Goal: Navigation & Orientation: Find specific page/section

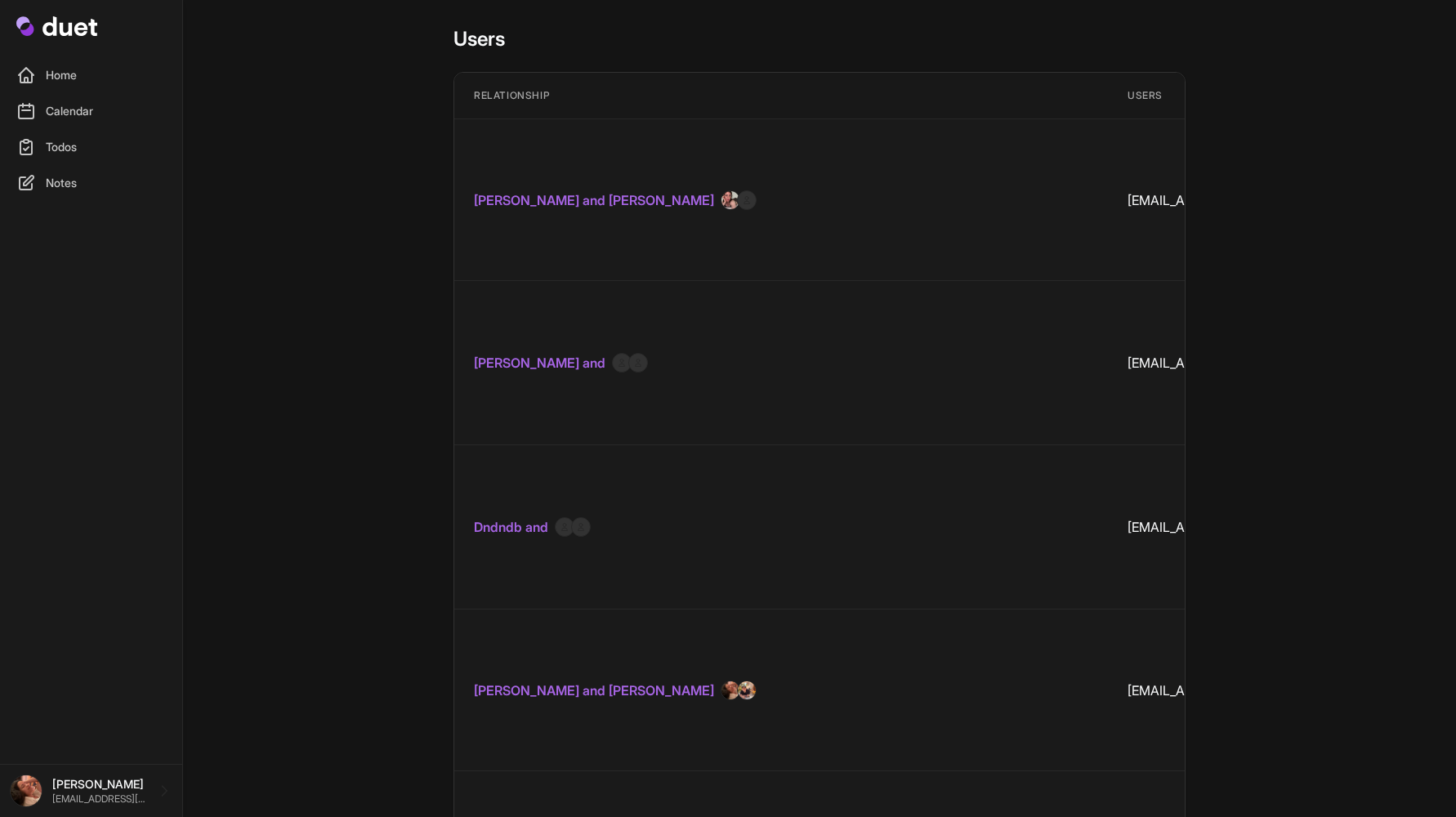
scroll to position [9718, 0]
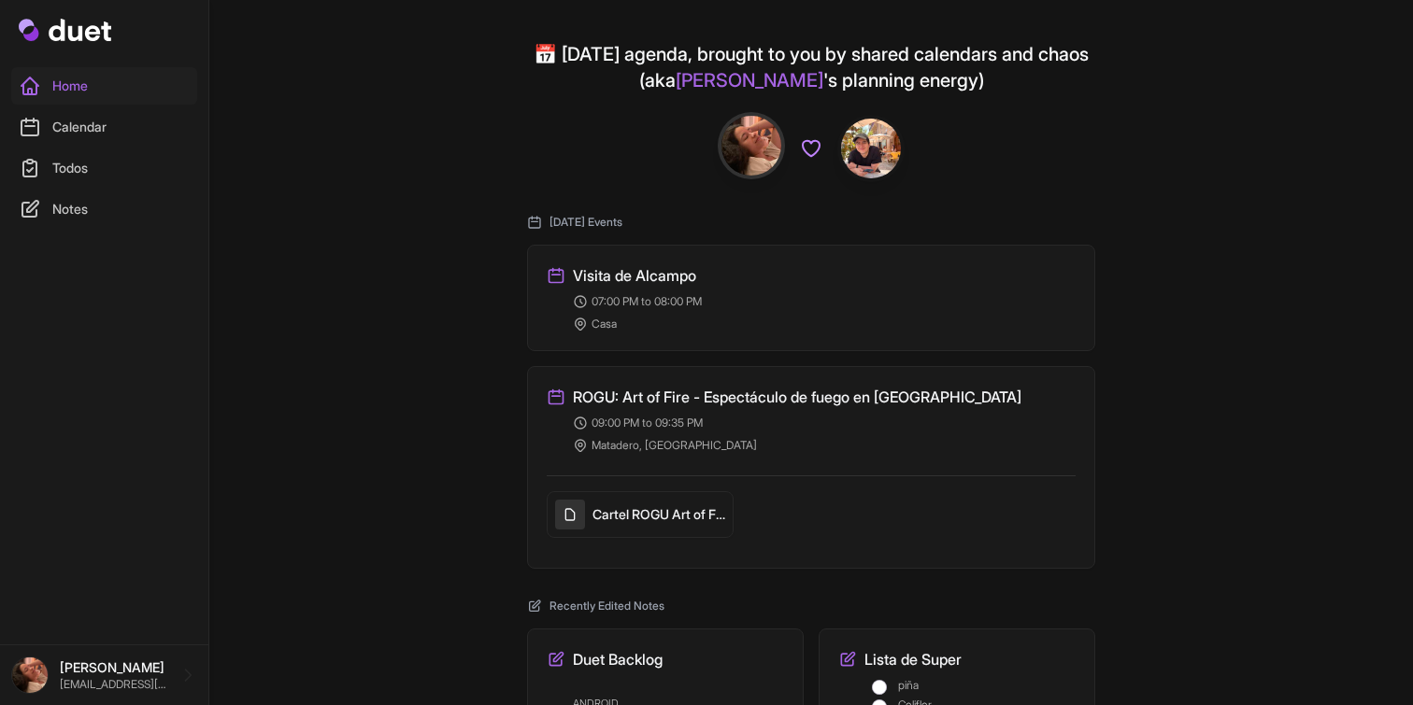
click at [72, 134] on link "Calendar" at bounding box center [104, 126] width 186 height 37
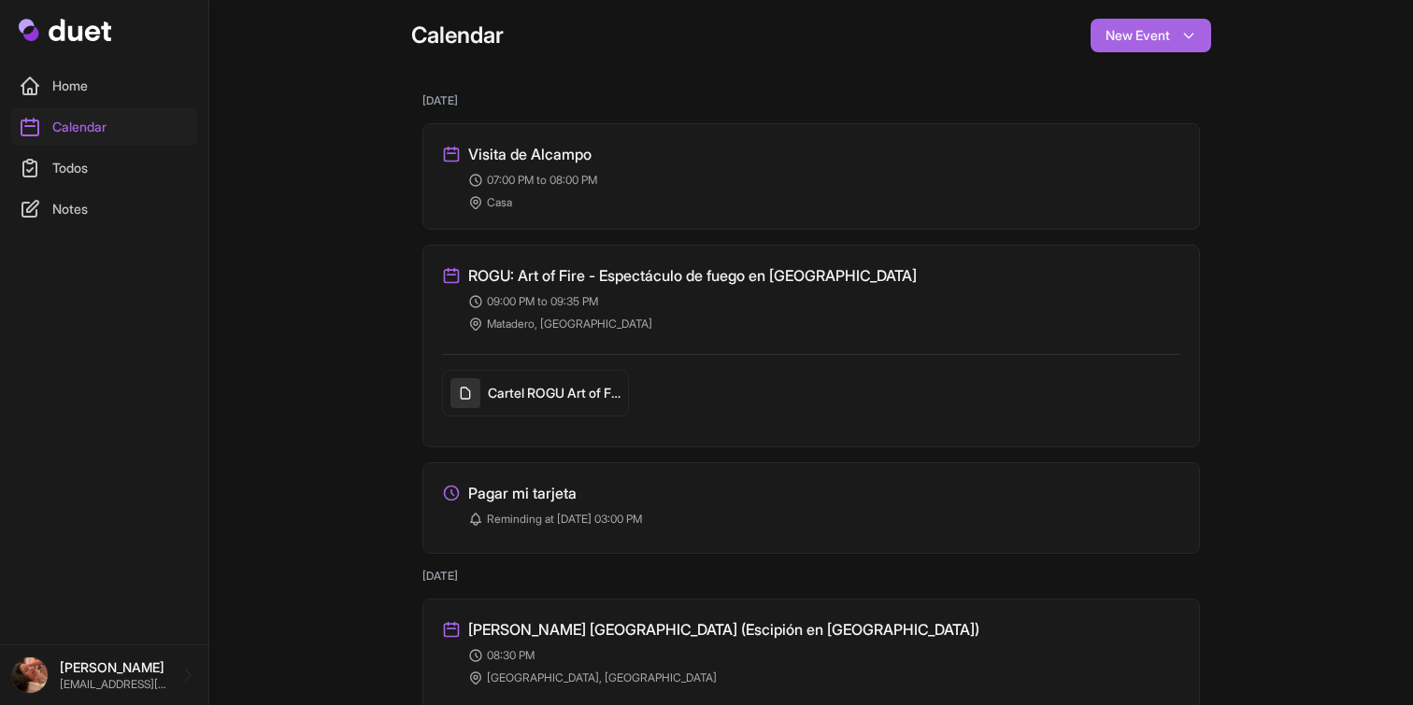
click at [648, 155] on div "Visita de Alcampo Created: 2 days ago" at bounding box center [811, 154] width 738 height 22
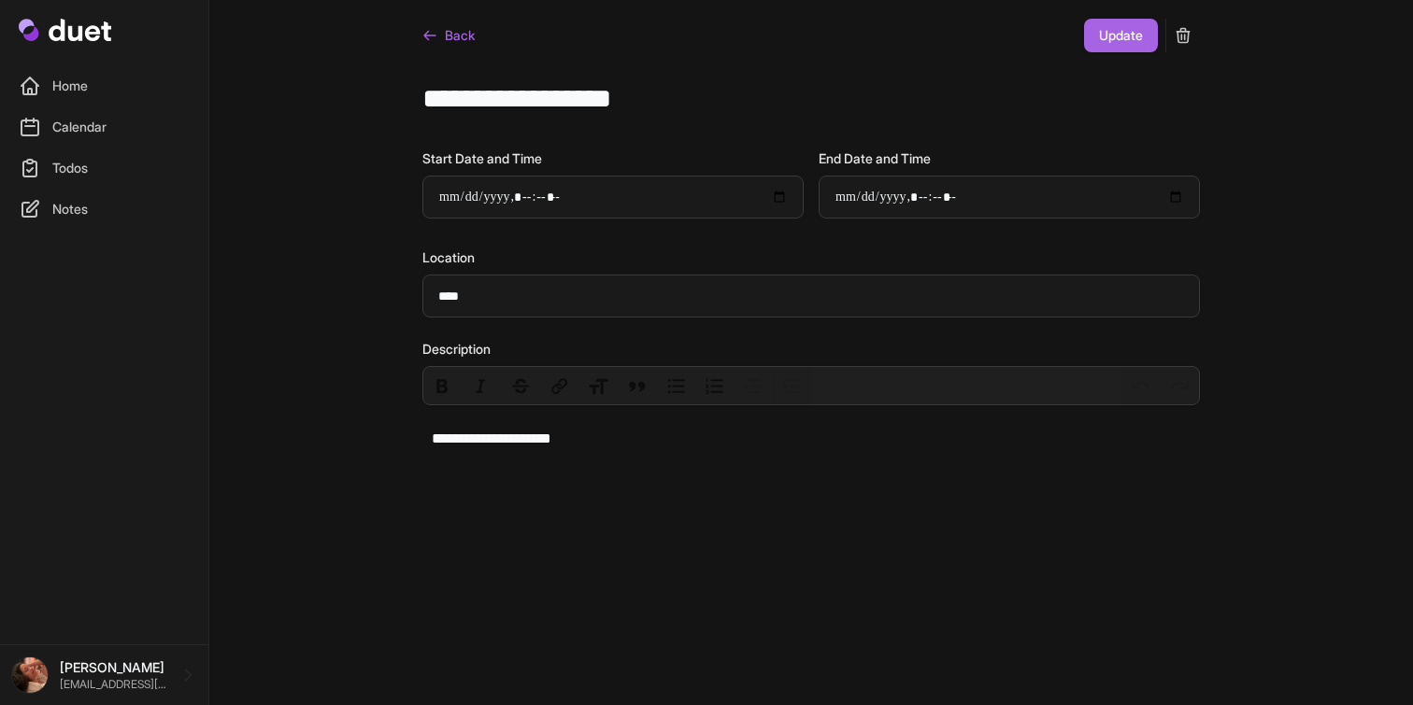
click at [448, 39] on link "Back" at bounding box center [448, 36] width 52 height 34
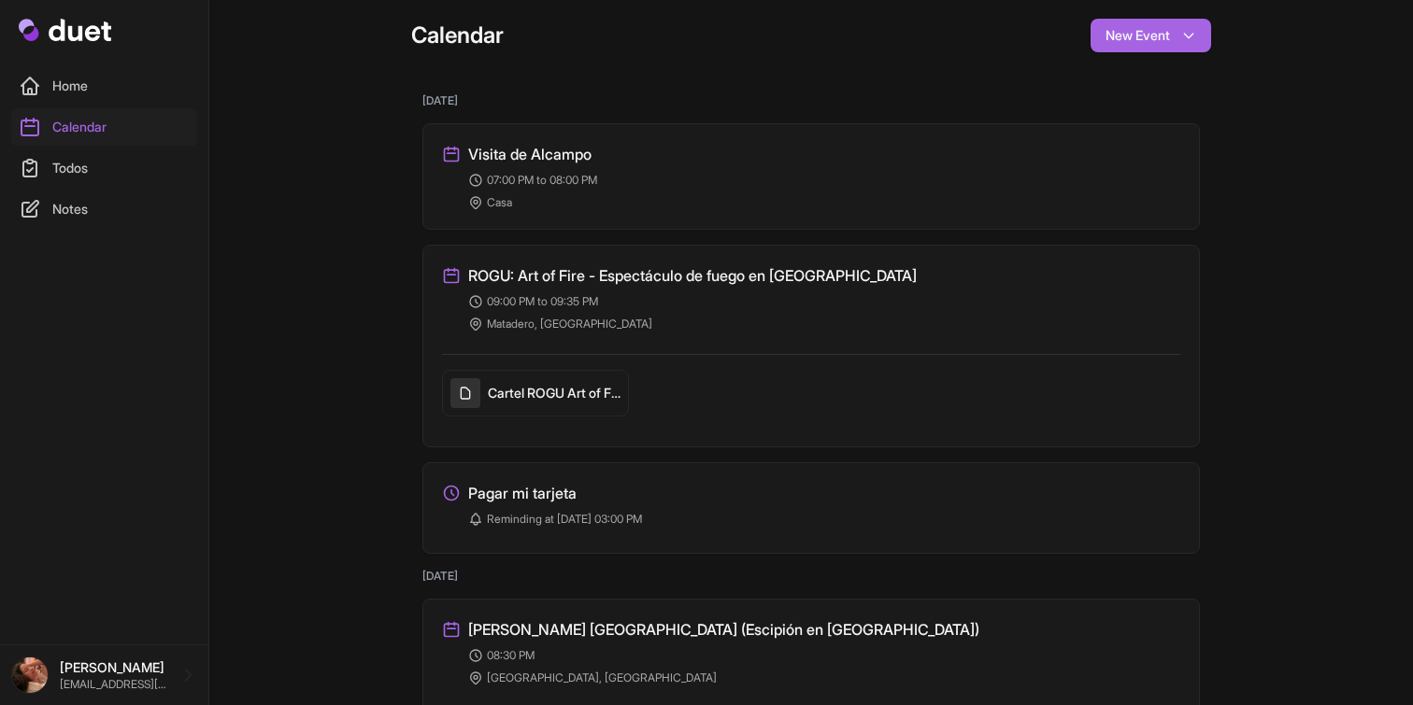
click at [50, 175] on link "Todos" at bounding box center [104, 167] width 186 height 37
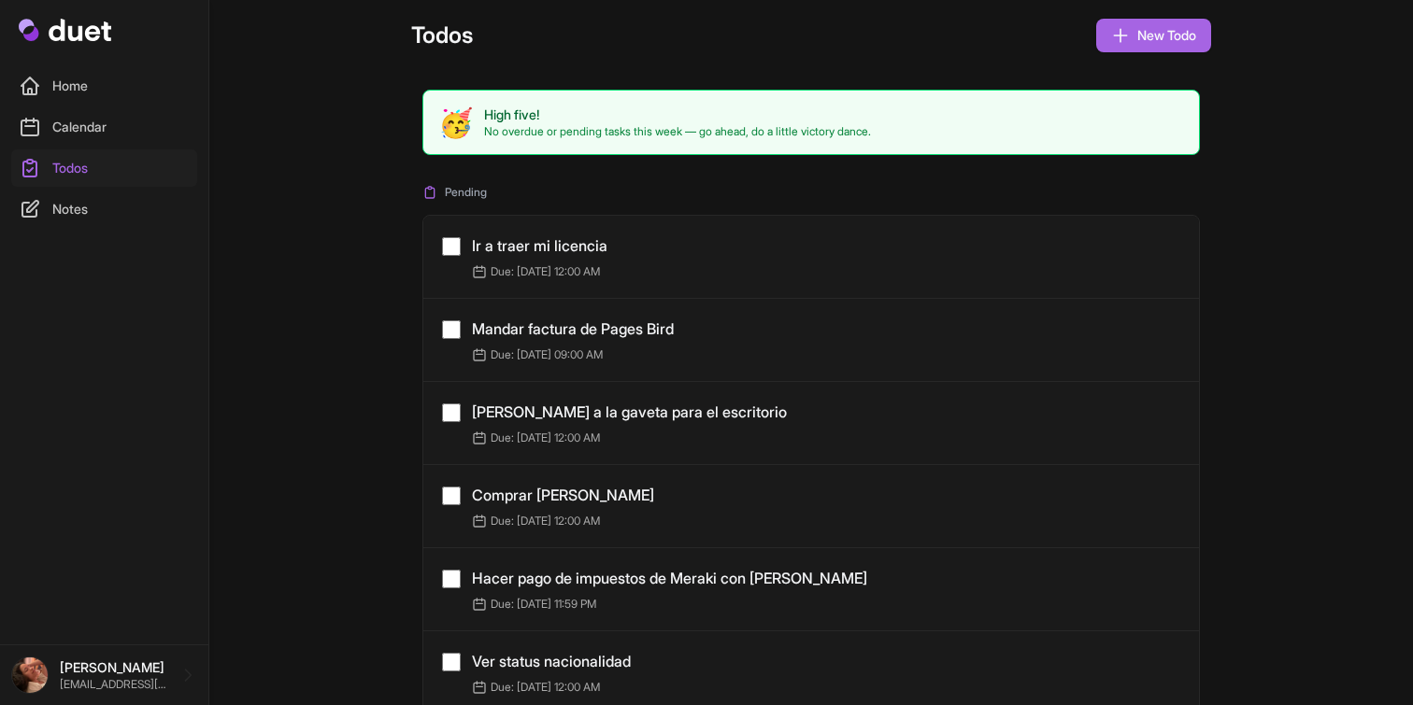
click at [511, 247] on link "Ir a traer mi licencia" at bounding box center [539, 245] width 135 height 19
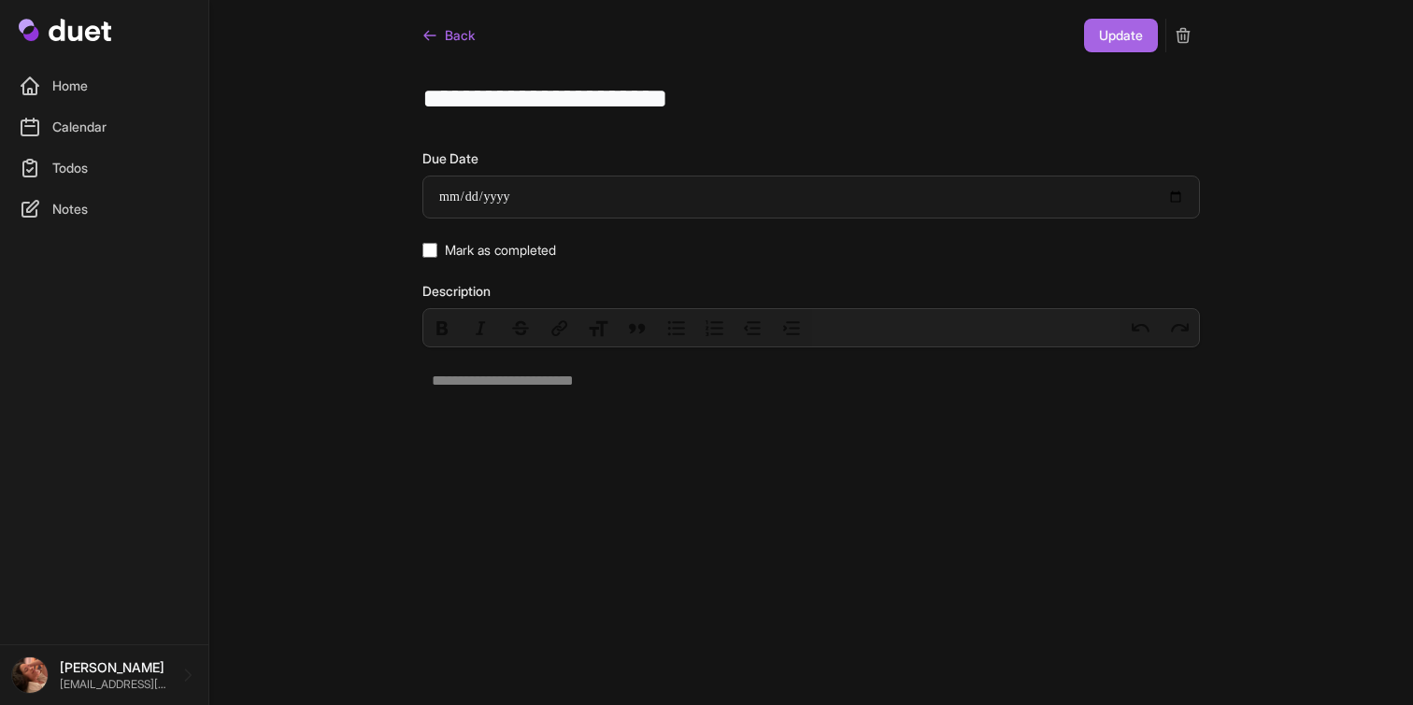
click at [459, 30] on link "Back" at bounding box center [448, 36] width 52 height 34
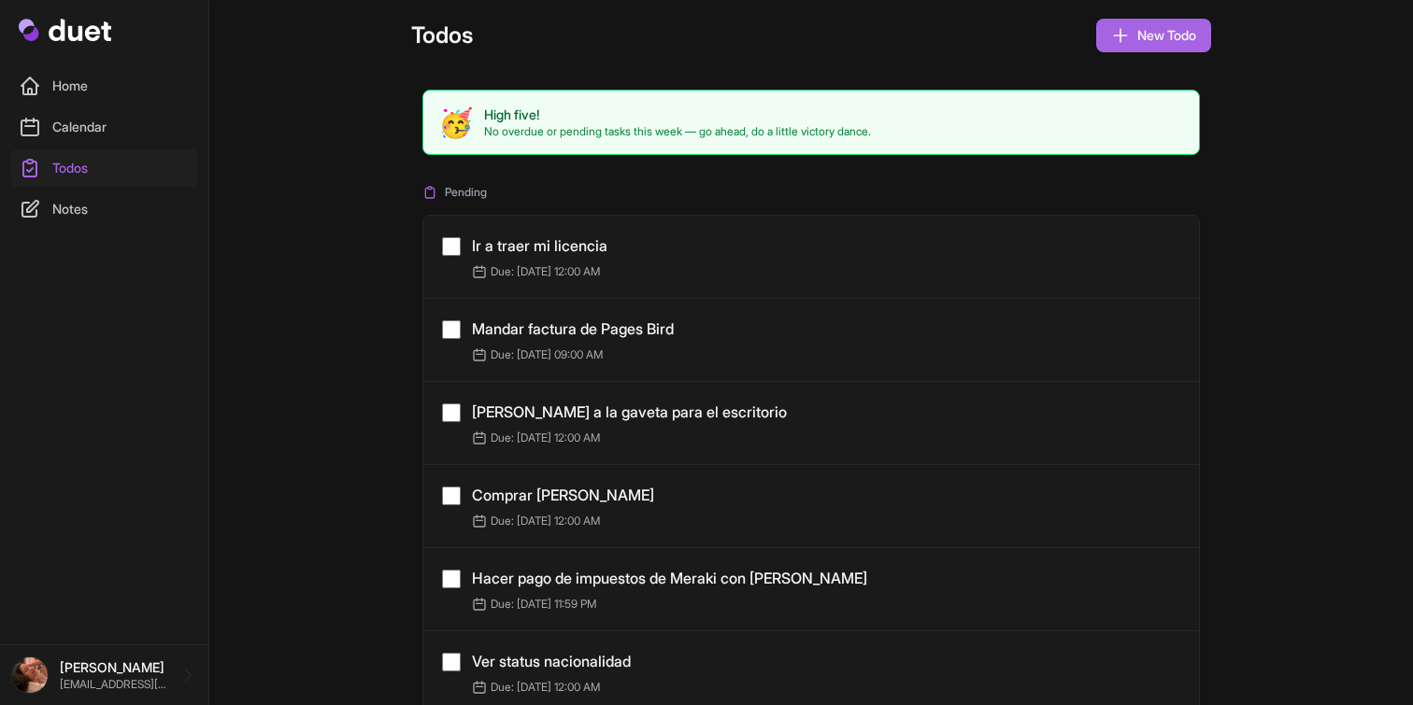
click at [71, 90] on link "Home" at bounding box center [104, 85] width 186 height 37
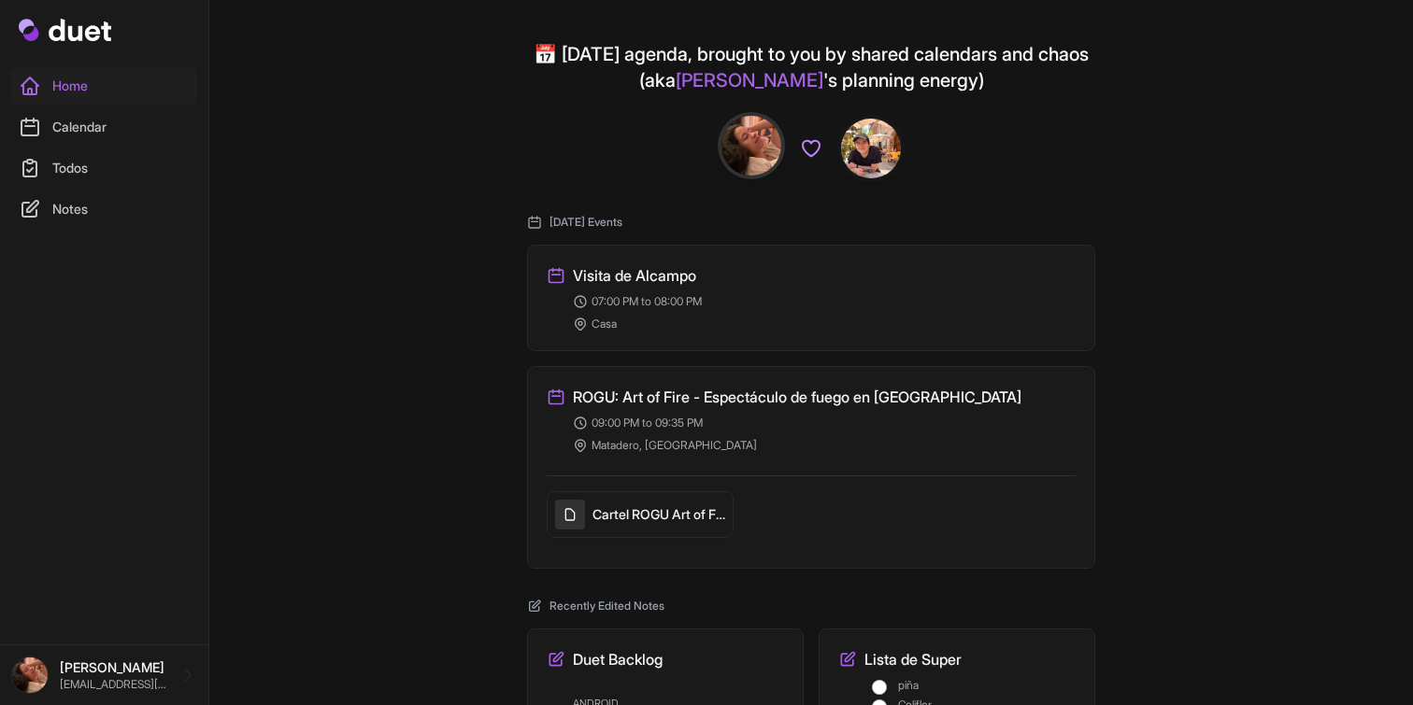
click at [71, 90] on link "Home" at bounding box center [104, 85] width 186 height 37
click at [69, 114] on link "Calendar" at bounding box center [104, 126] width 186 height 37
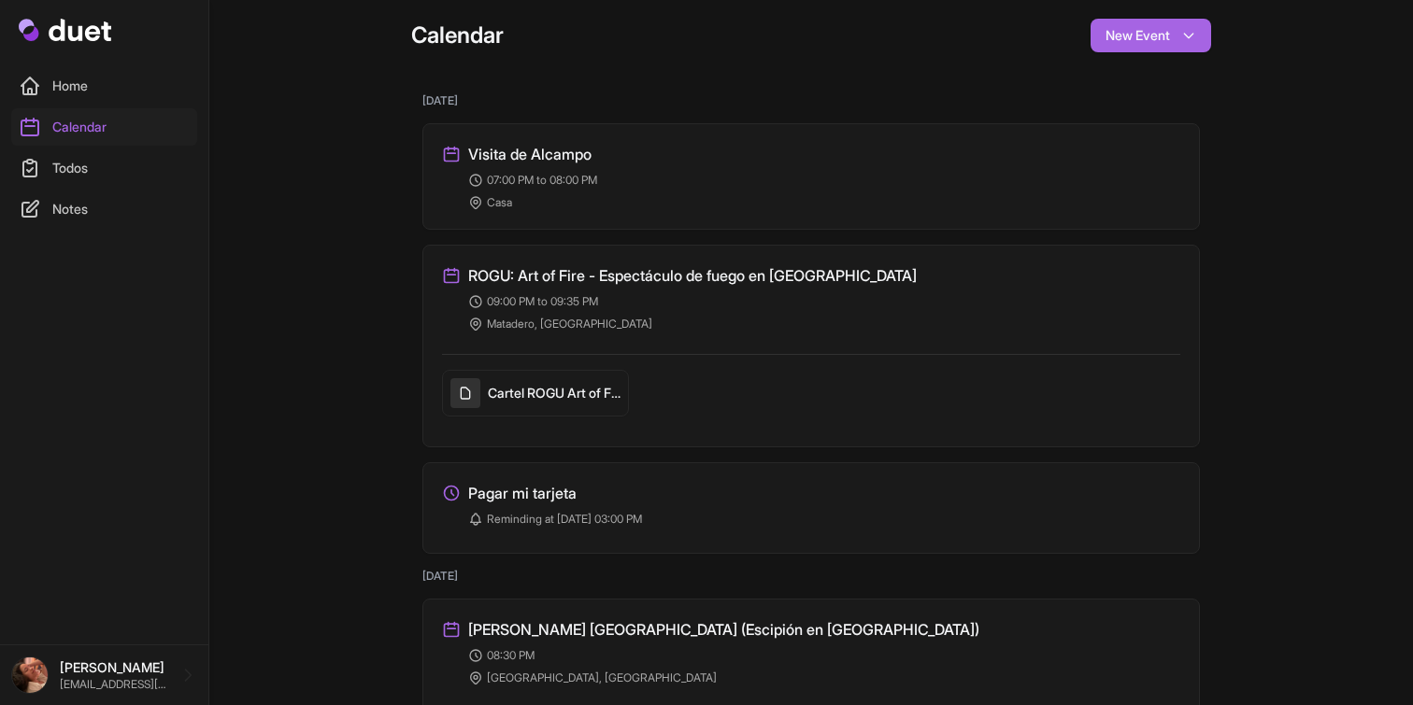
click at [74, 90] on link "Home" at bounding box center [104, 85] width 186 height 37
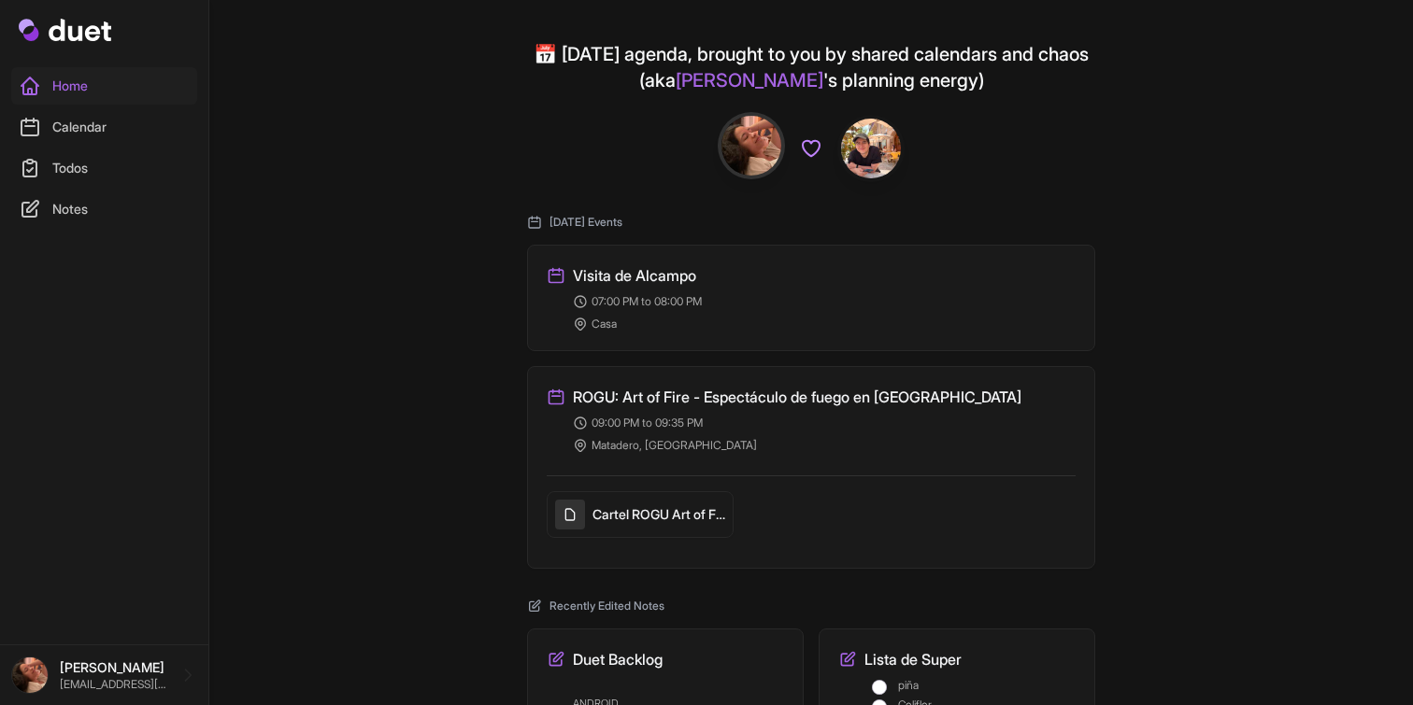
click at [88, 121] on link "Calendar" at bounding box center [104, 126] width 186 height 37
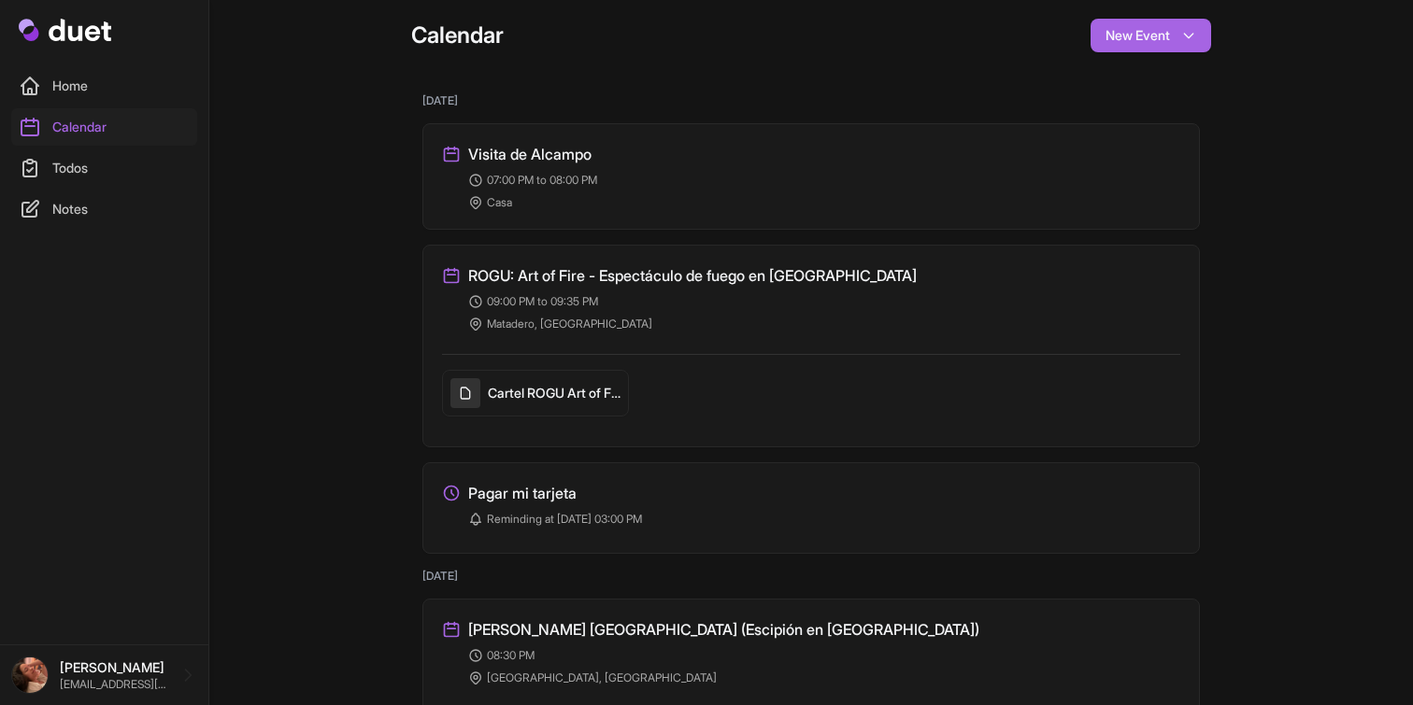
click at [68, 164] on link "Todos" at bounding box center [104, 167] width 186 height 37
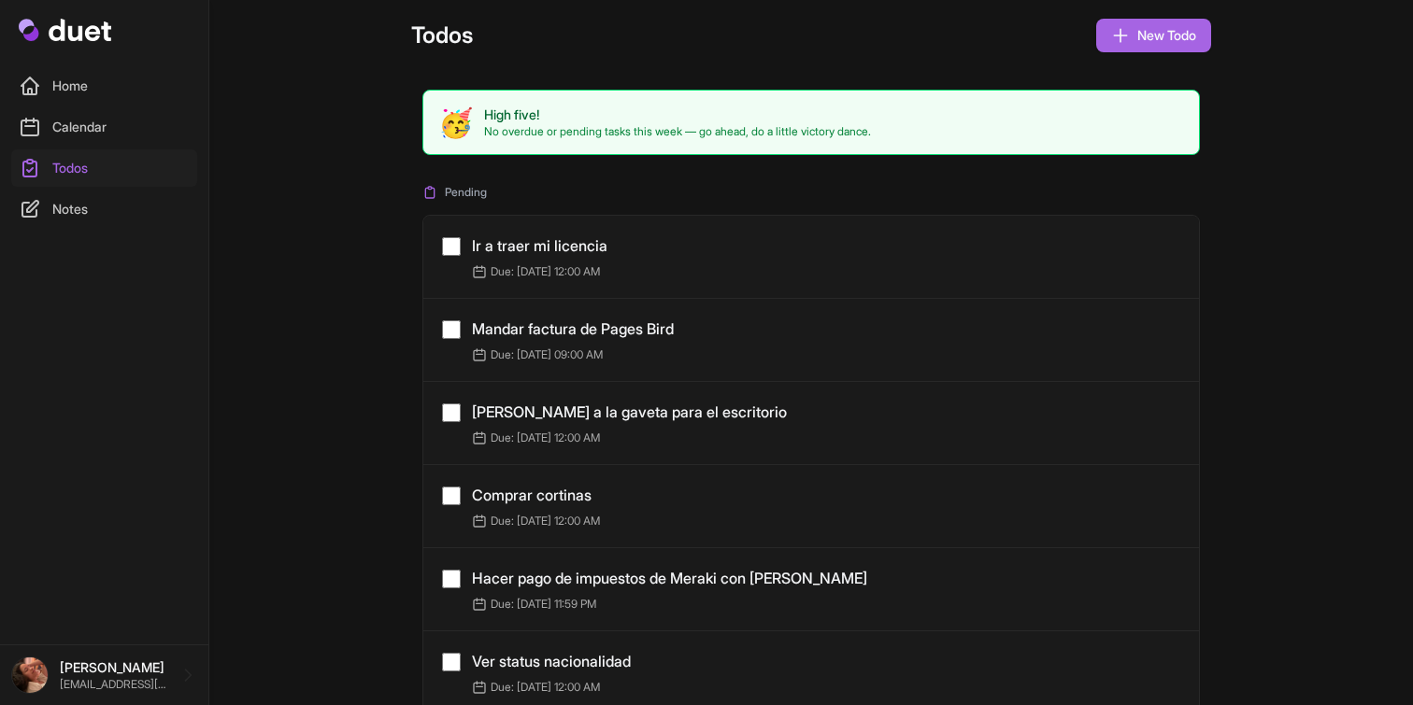
click at [91, 233] on nav "Home Calendar Todos Notes" at bounding box center [104, 348] width 201 height 562
click at [83, 213] on link "Notes" at bounding box center [104, 209] width 186 height 37
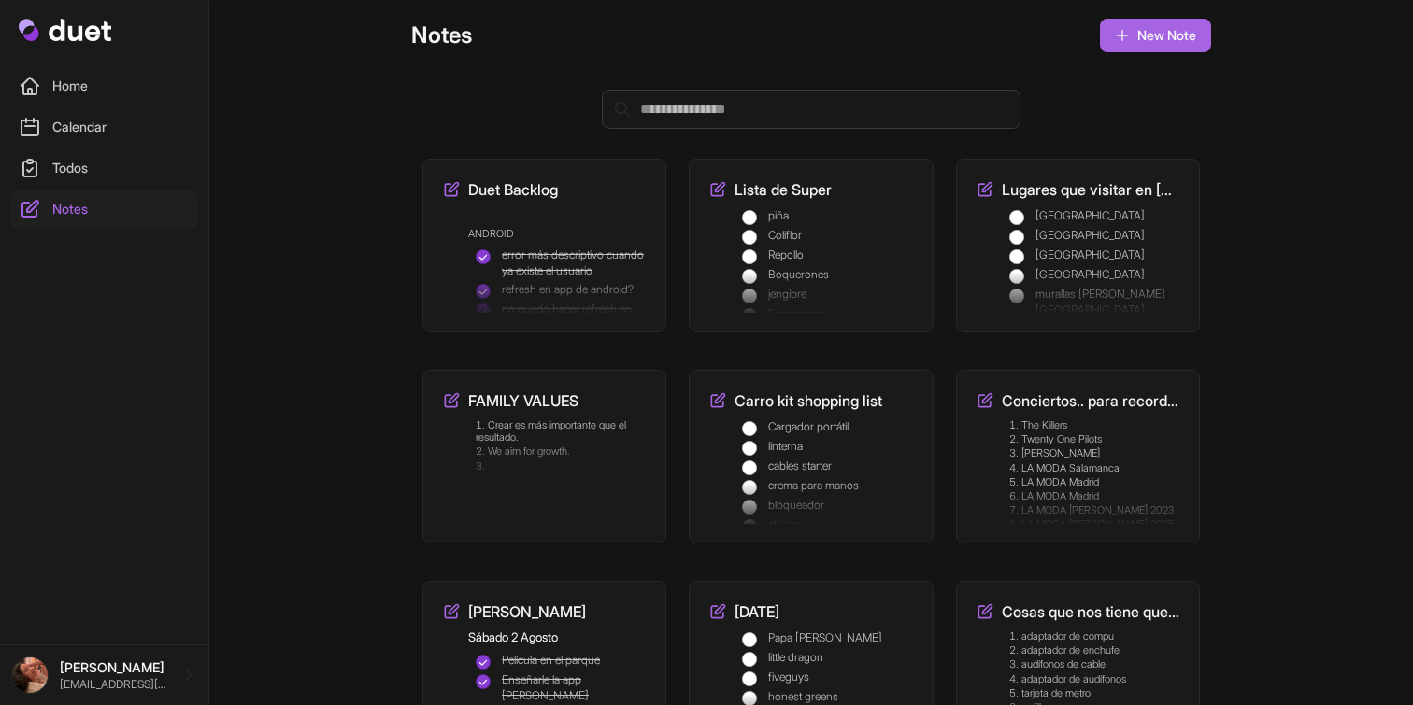
click at [89, 62] on div "Home Calendar Todos Notes" at bounding box center [104, 322] width 208 height 645
click at [63, 83] on link "Home" at bounding box center [104, 85] width 186 height 37
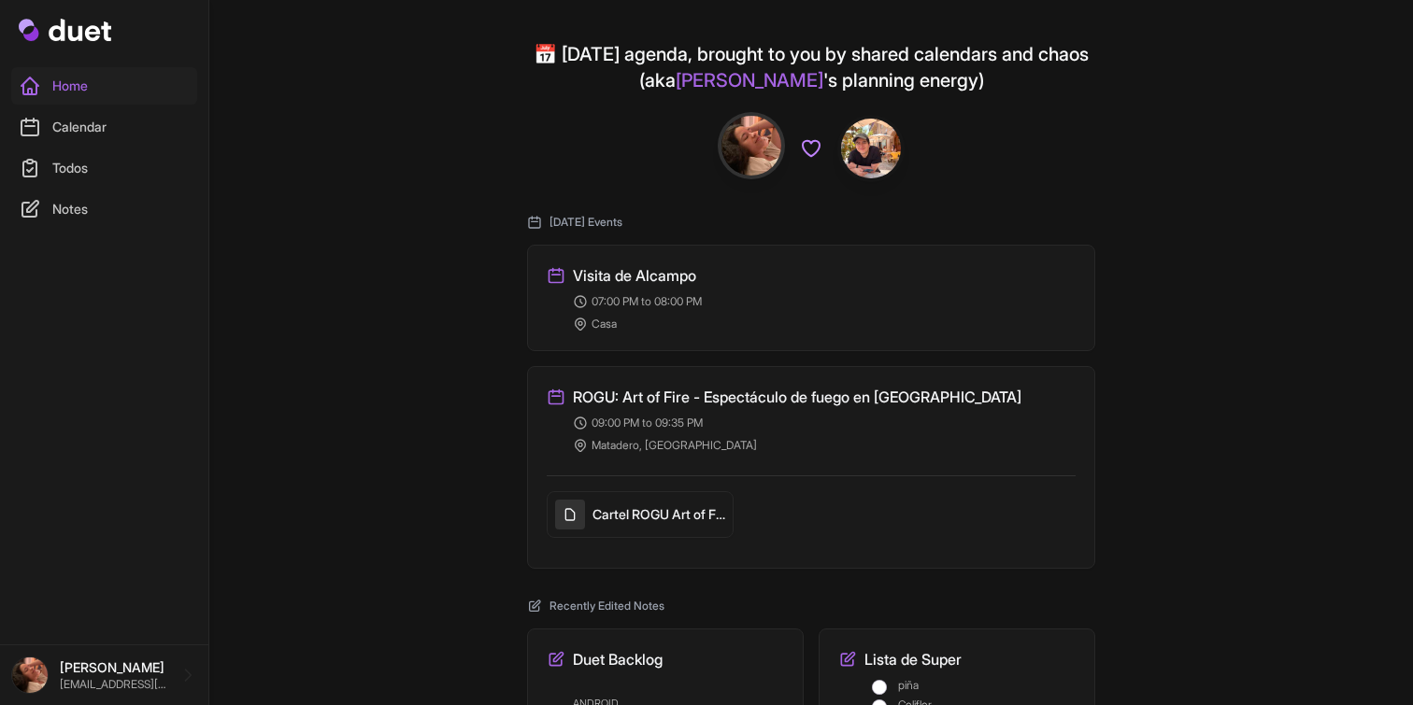
click at [62, 144] on link "Calendar" at bounding box center [104, 126] width 186 height 37
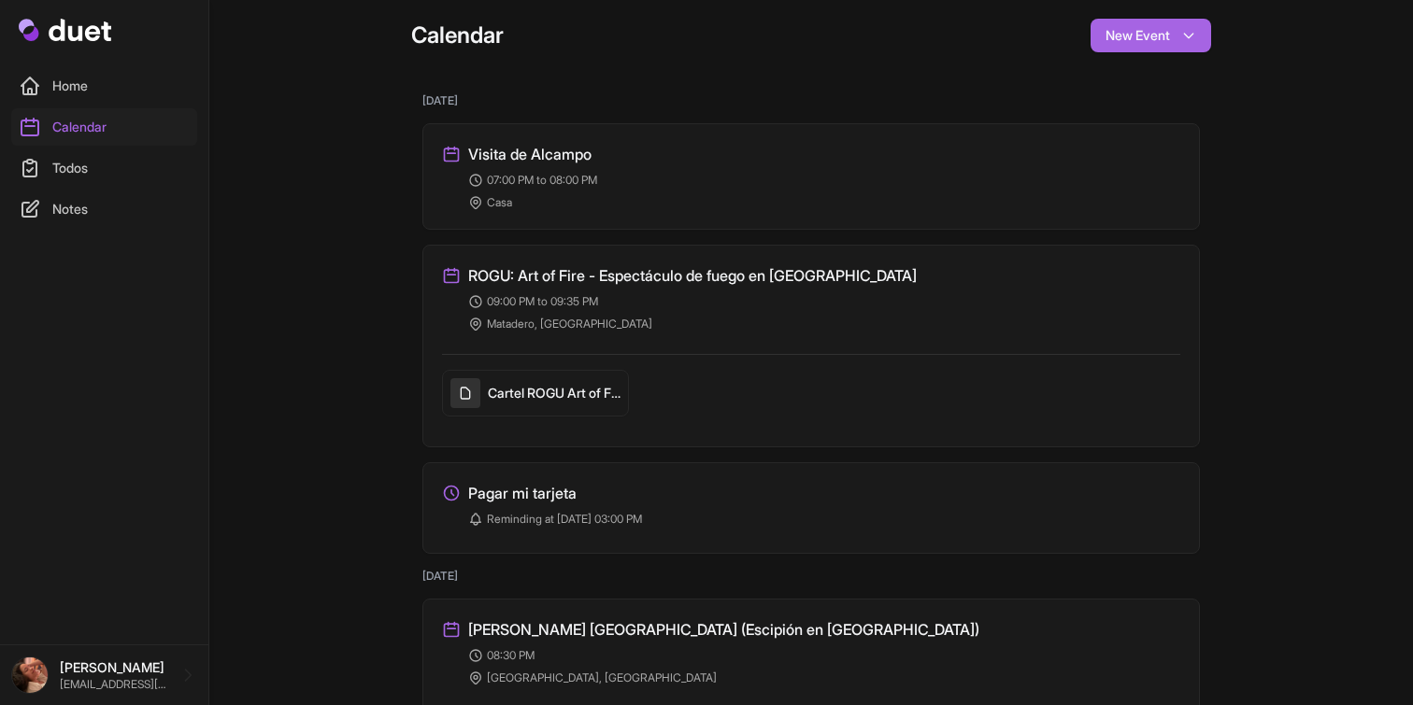
click at [87, 165] on link "Todos" at bounding box center [104, 167] width 186 height 37
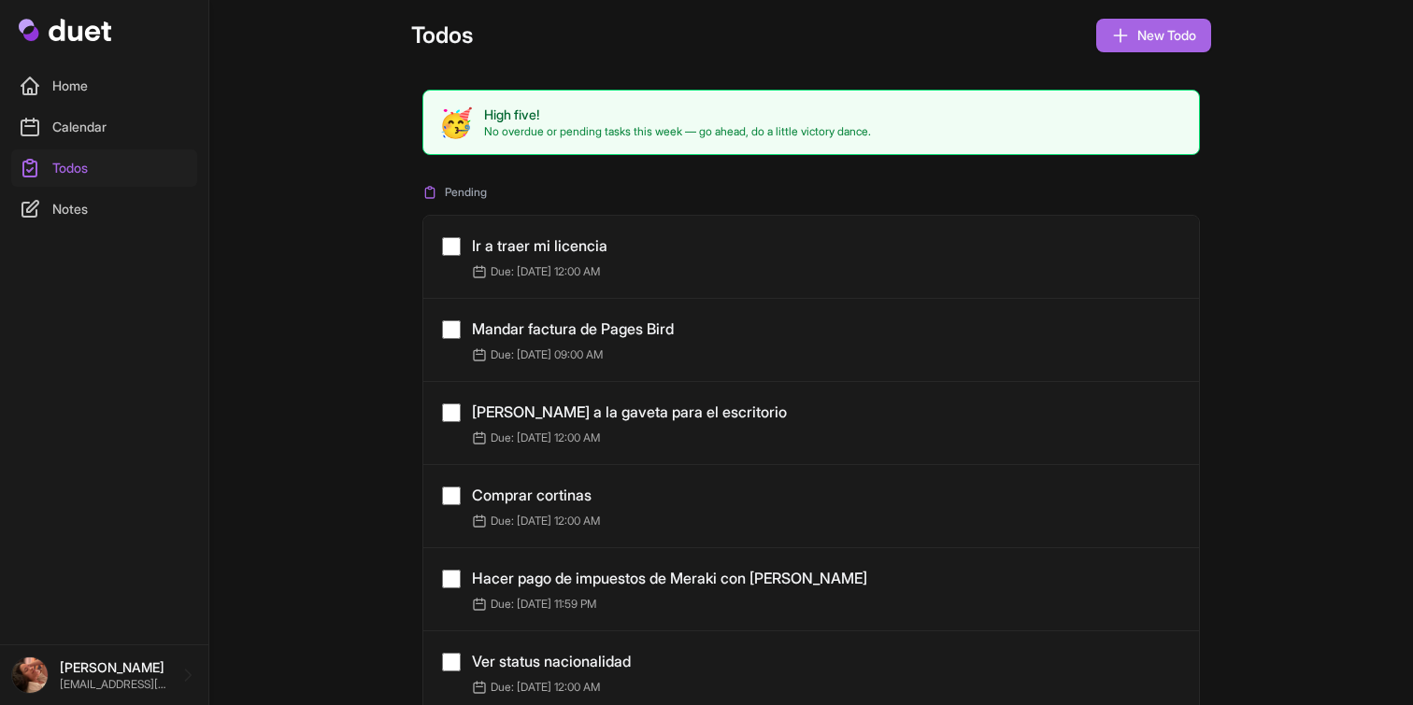
click at [97, 210] on link "Notes" at bounding box center [104, 209] width 186 height 37
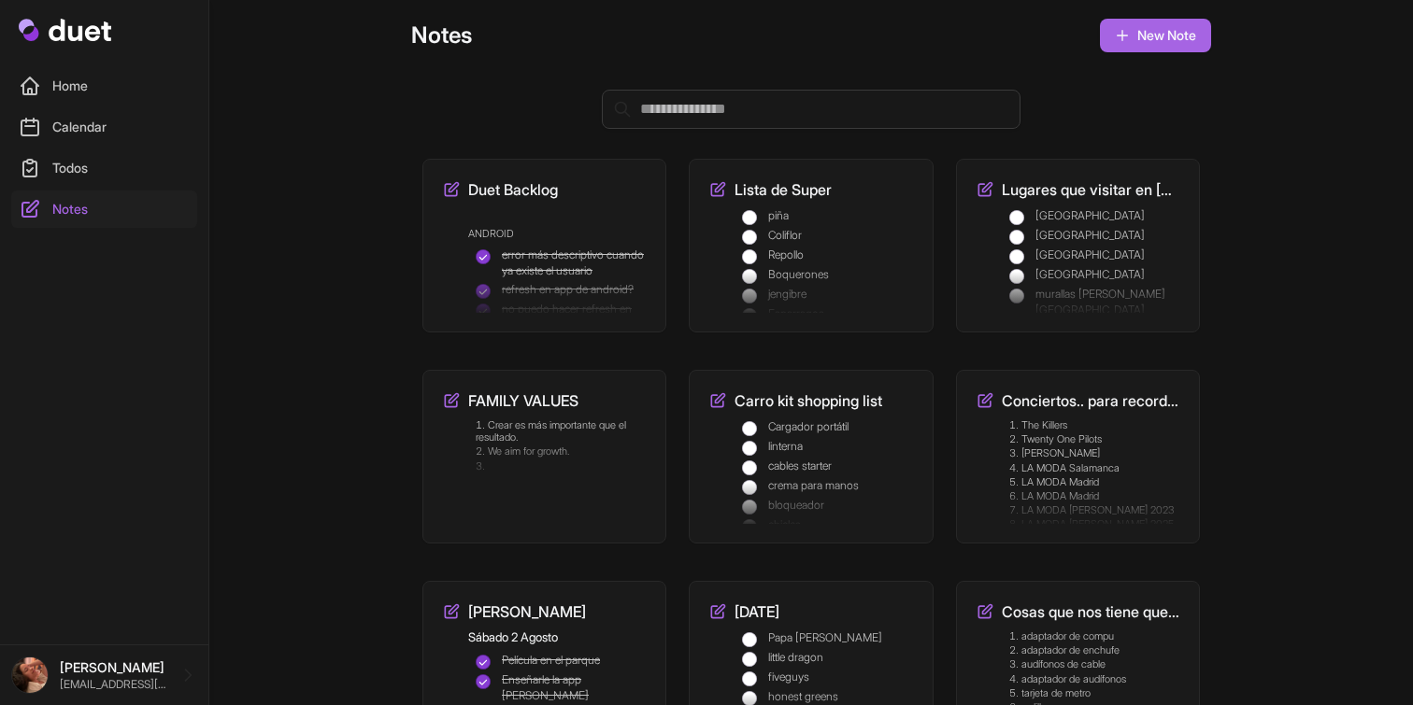
click at [62, 80] on link "Home" at bounding box center [104, 85] width 186 height 37
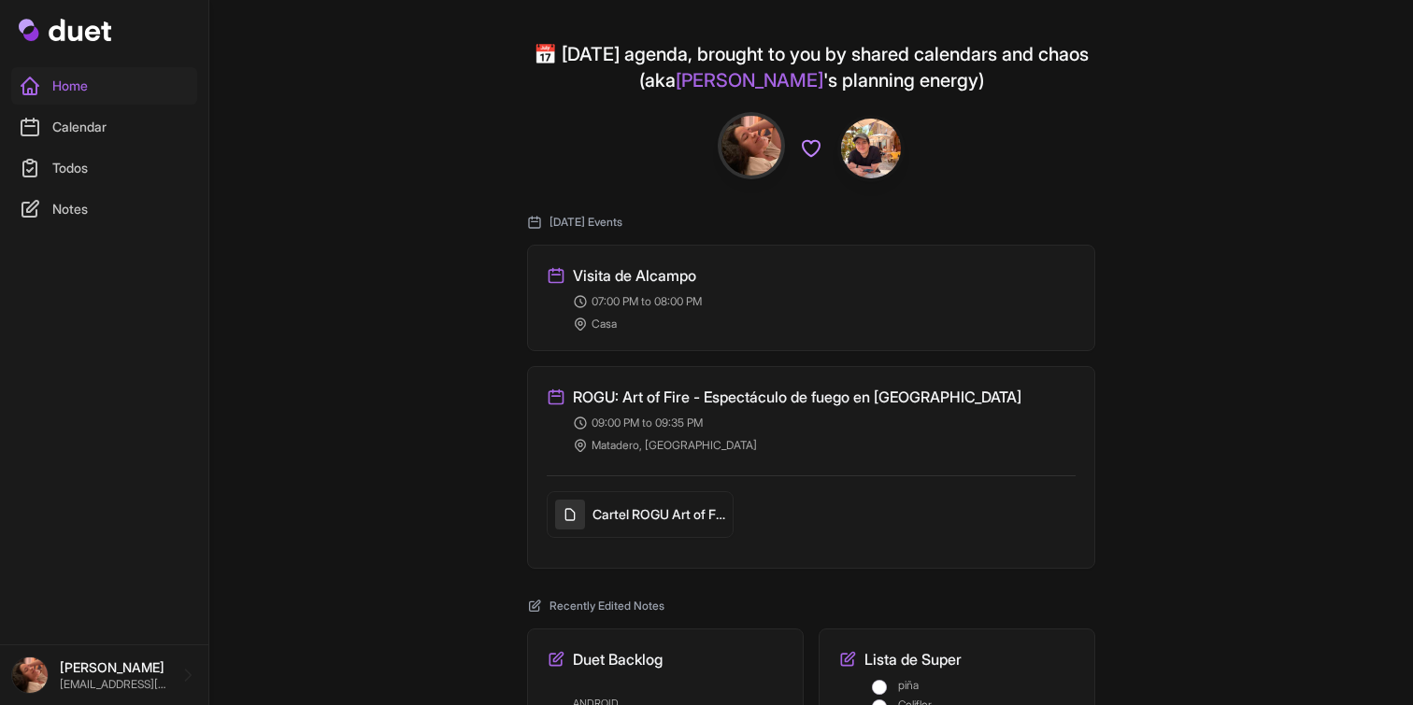
click at [53, 109] on link "Calendar" at bounding box center [104, 126] width 186 height 37
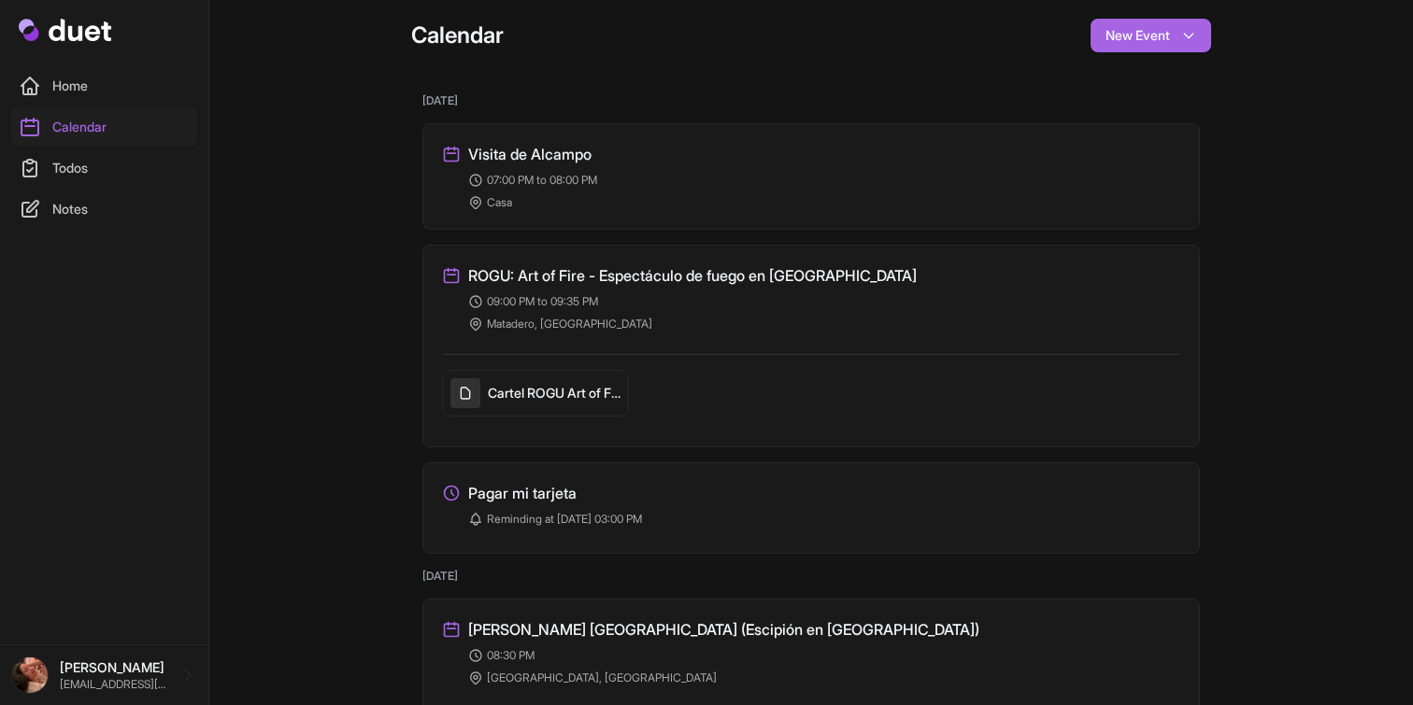
click at [103, 153] on link "Todos" at bounding box center [104, 167] width 186 height 37
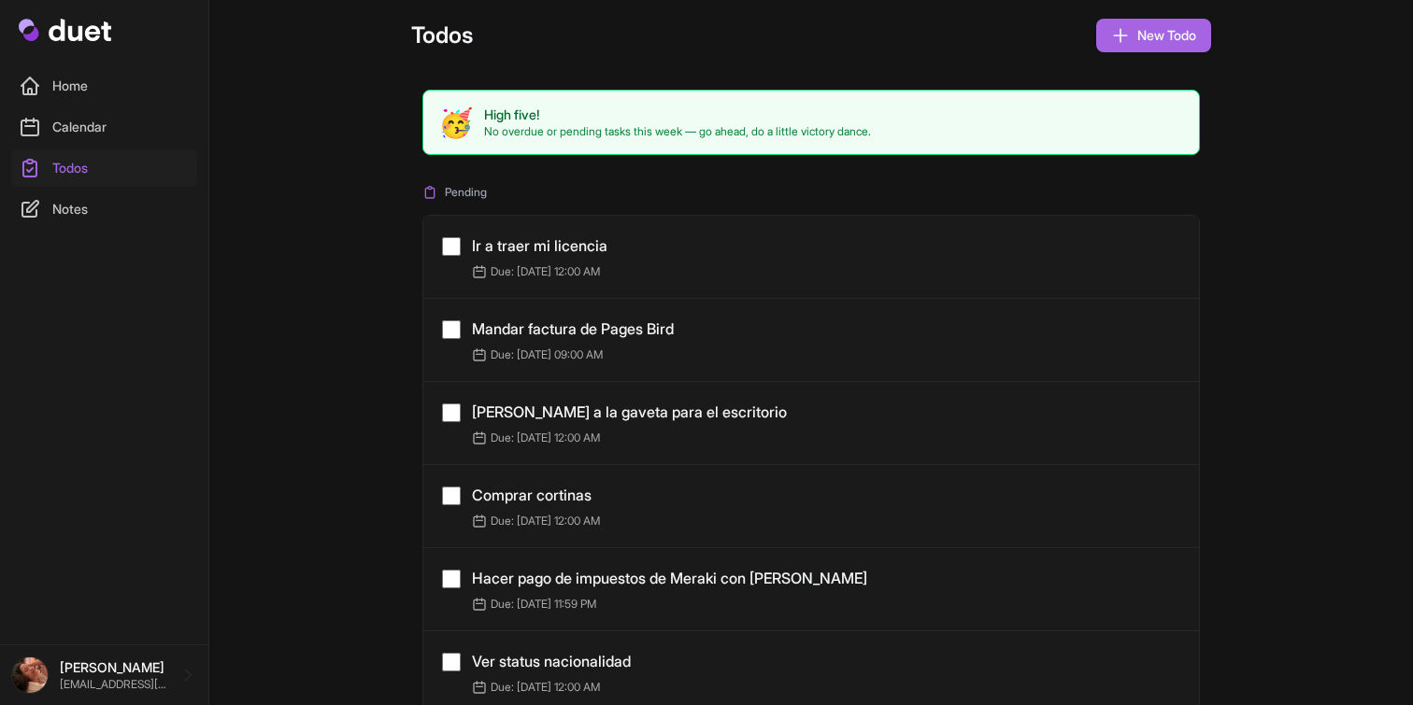
click at [39, 201] on icon at bounding box center [30, 209] width 22 height 22
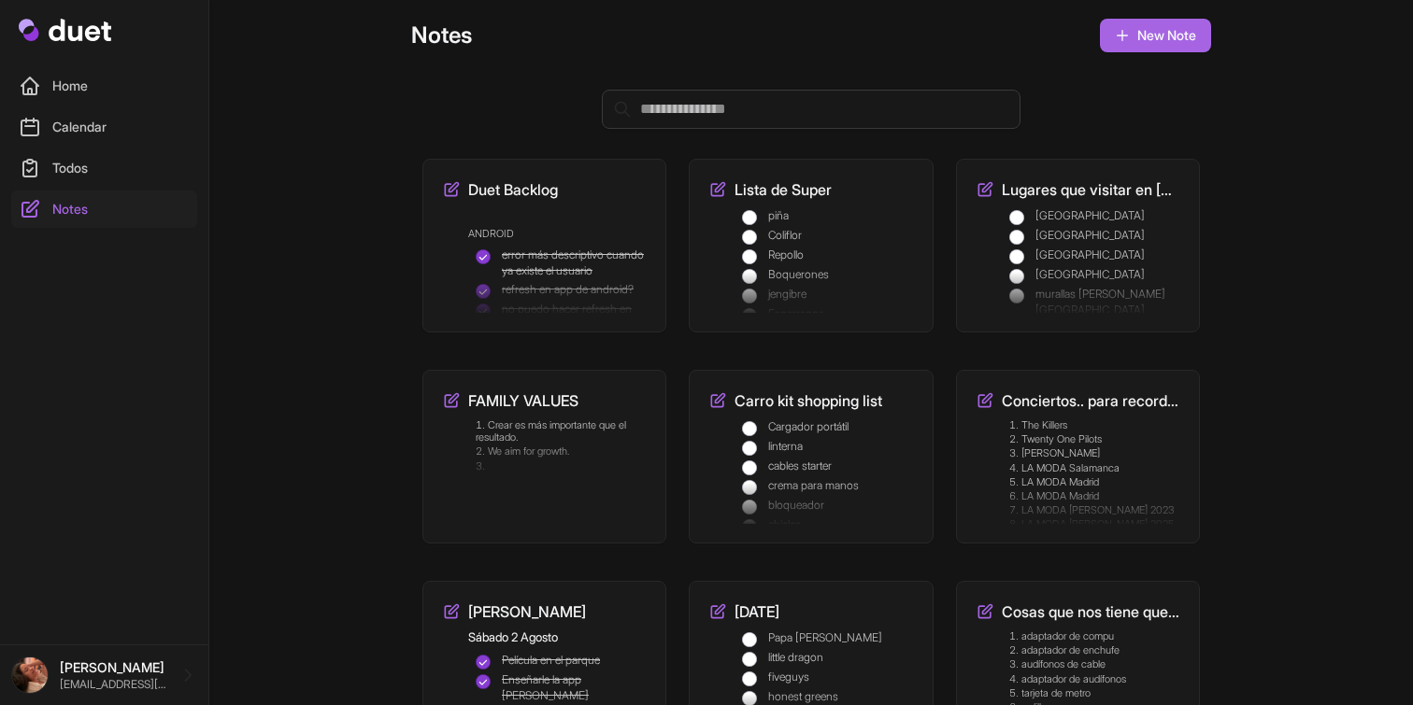
click at [71, 85] on link "Home" at bounding box center [104, 85] width 186 height 37
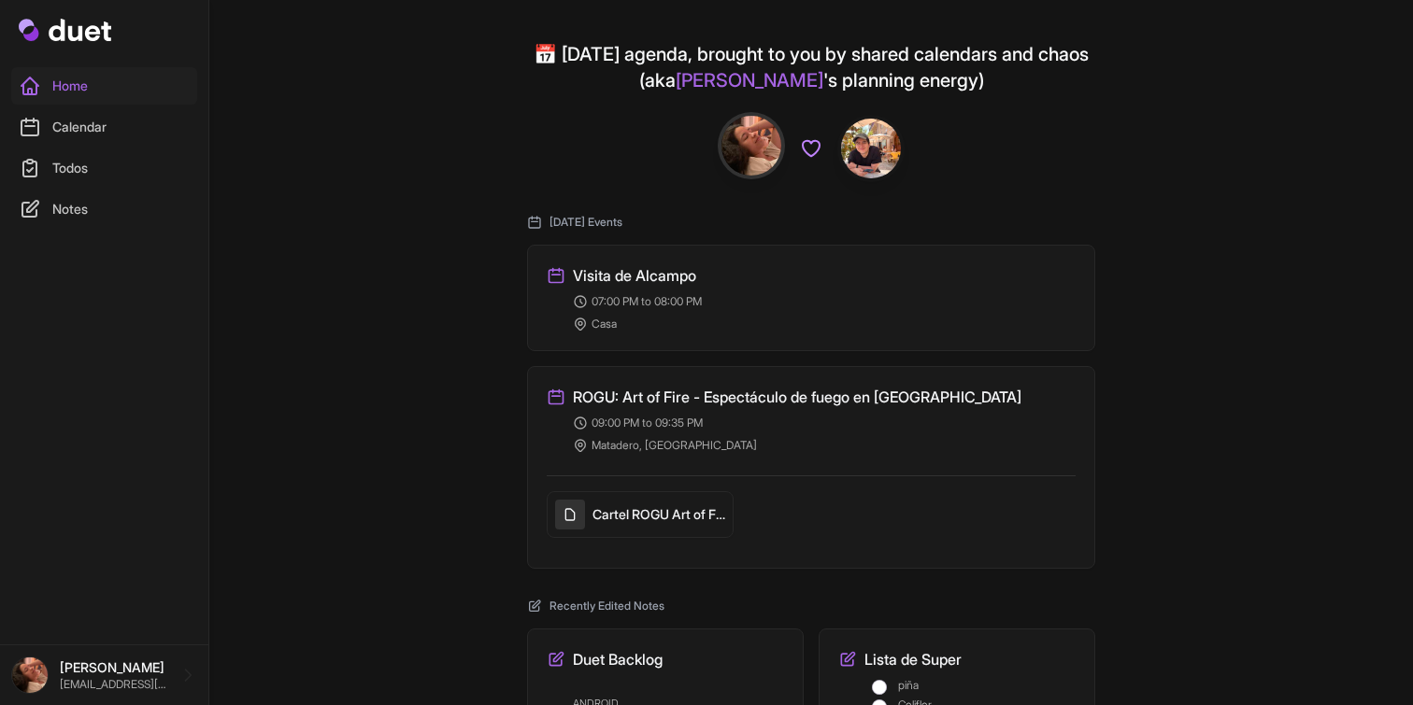
click at [69, 135] on link "Calendar" at bounding box center [104, 126] width 186 height 37
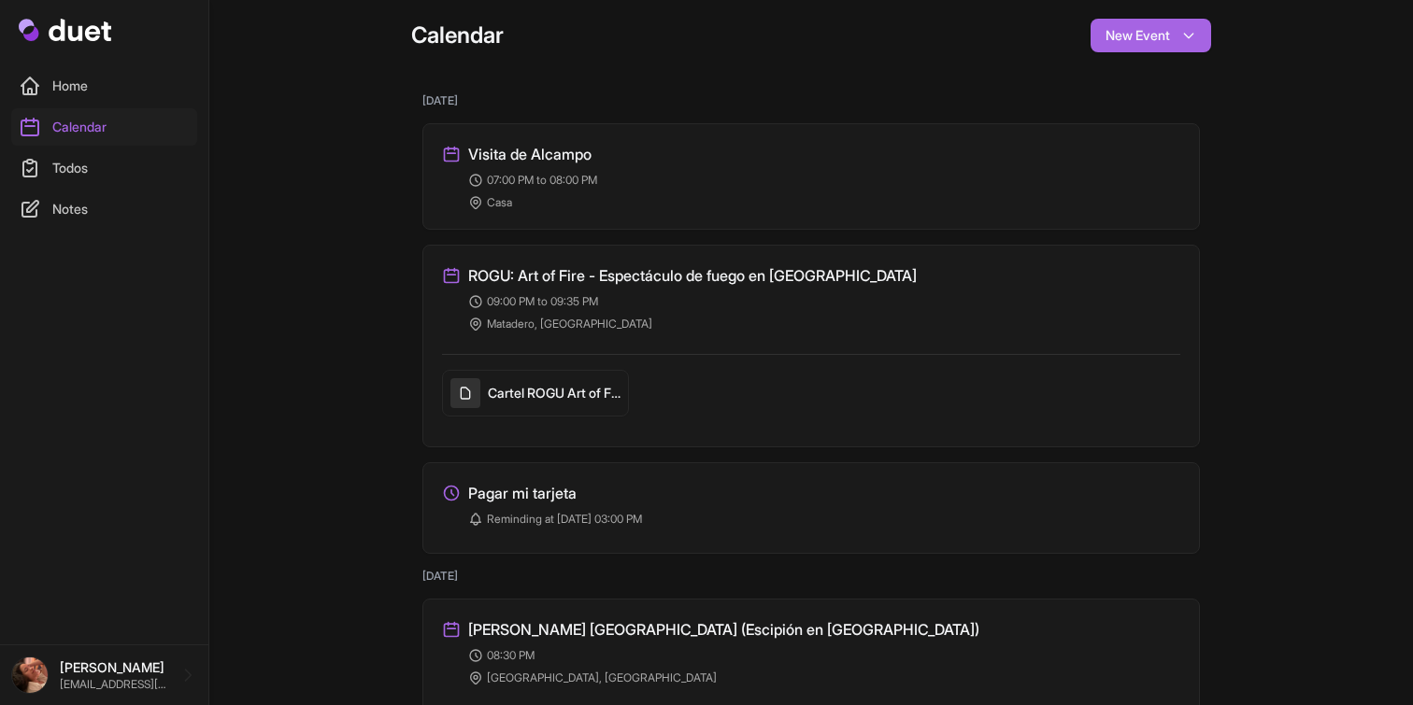
click at [65, 178] on link "Todos" at bounding box center [104, 167] width 186 height 37
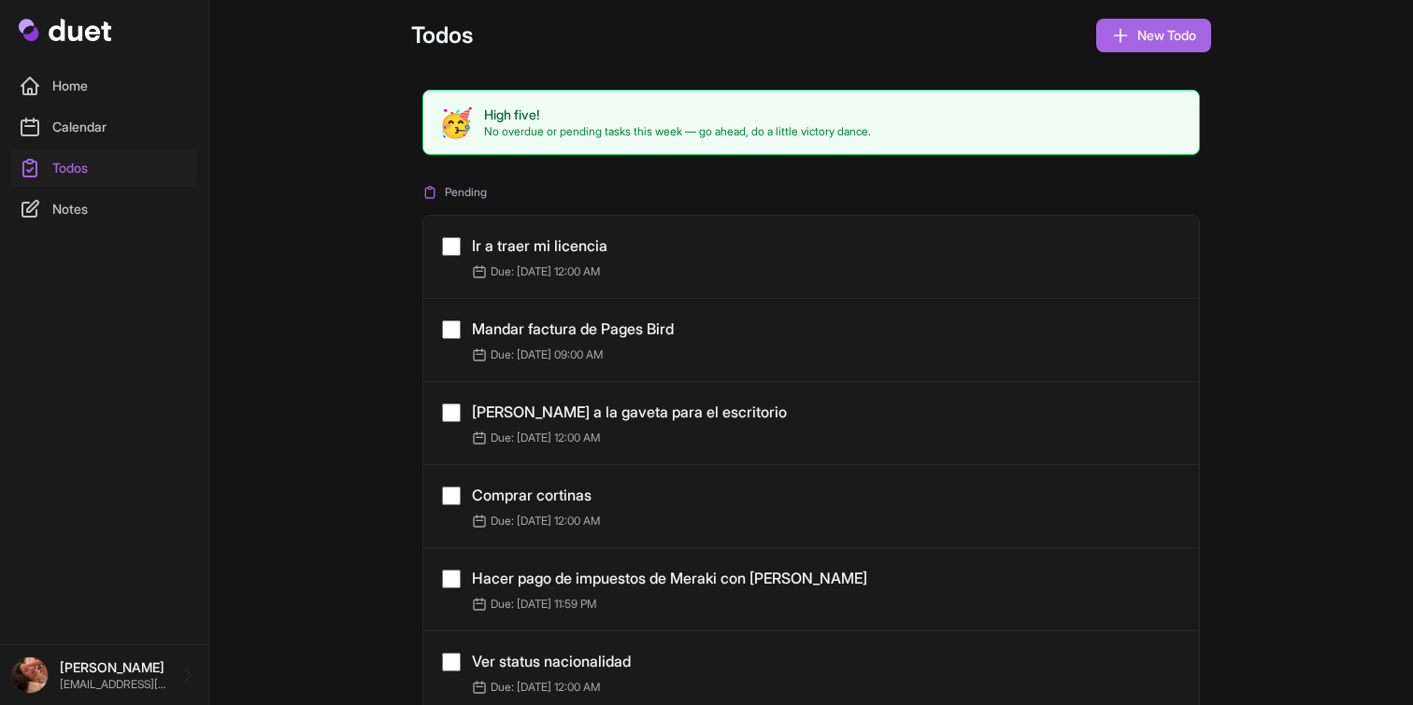
click at [88, 126] on link "Calendar" at bounding box center [104, 126] width 186 height 37
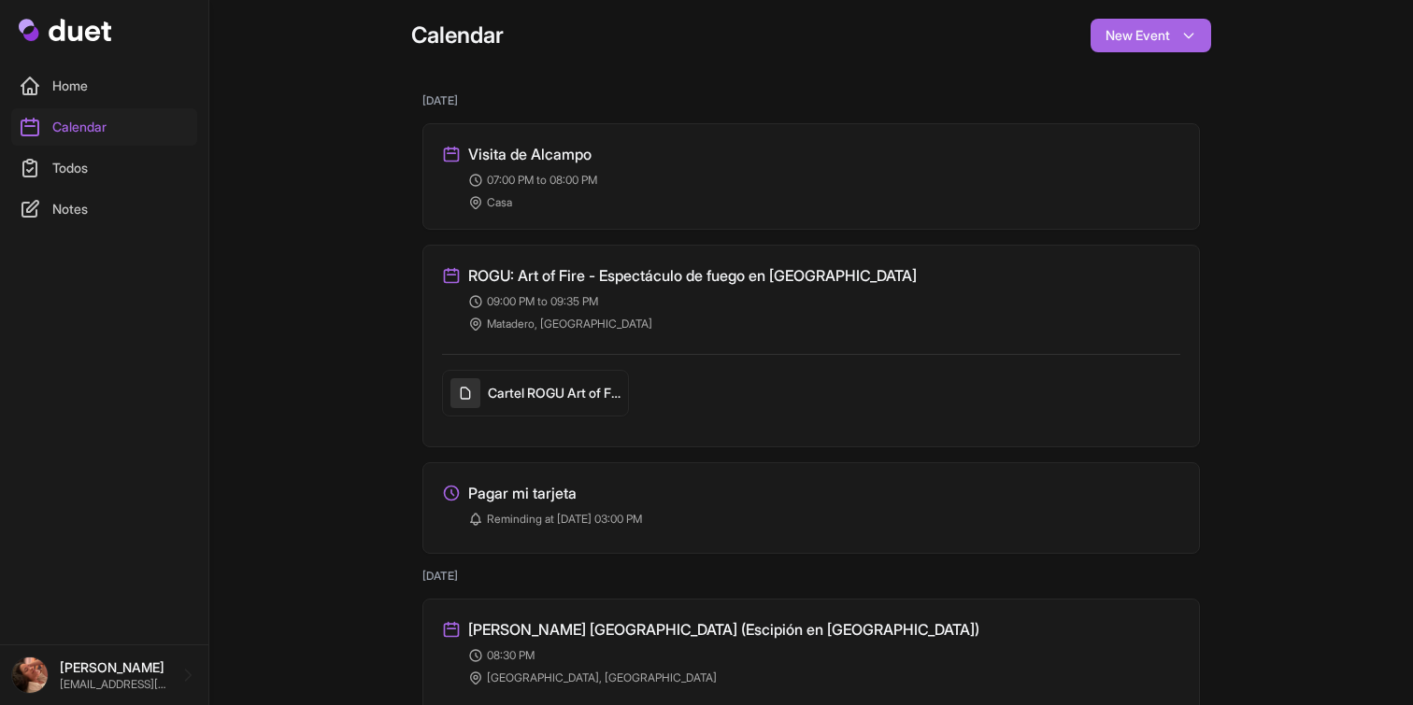
click at [519, 274] on h3 "ROGU: Art of Fire - Espectáculo de fuego en [GEOGRAPHIC_DATA]" at bounding box center [692, 275] width 448 height 22
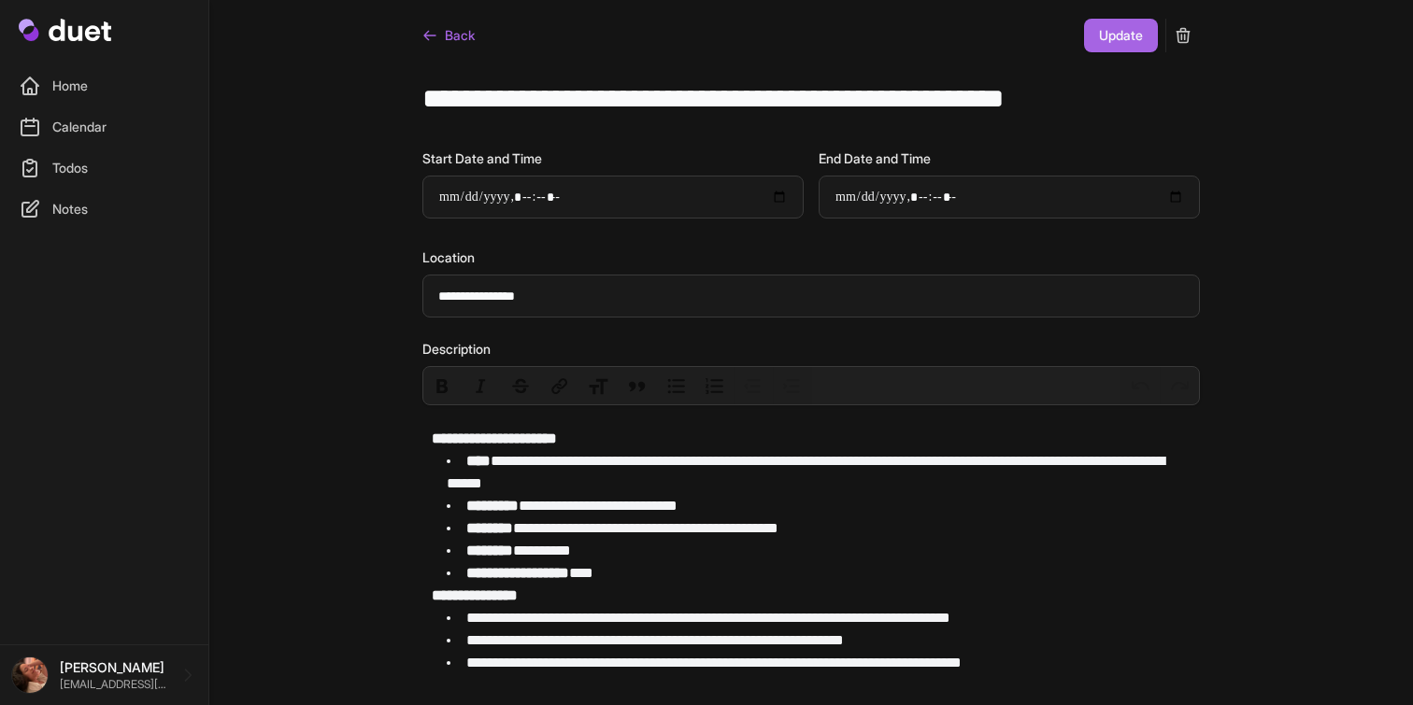
click at [448, 43] on link "Back" at bounding box center [448, 36] width 52 height 34
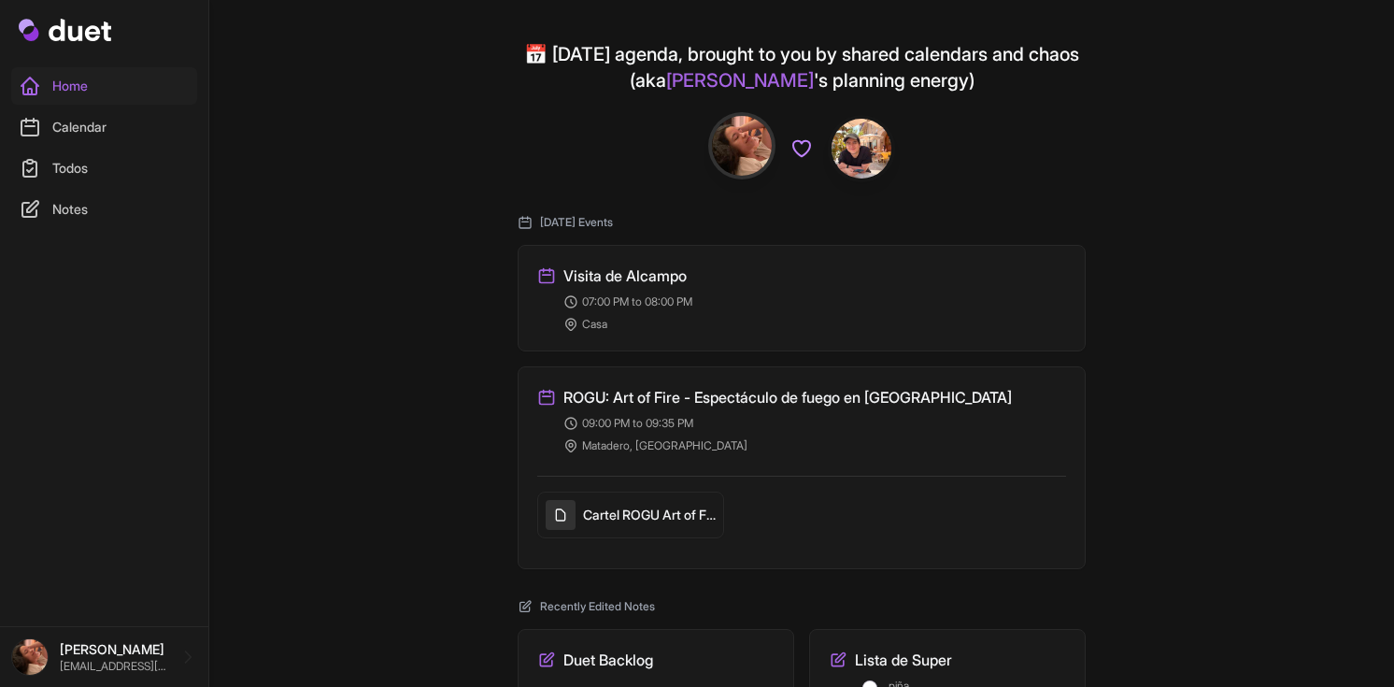
click at [39, 135] on icon at bounding box center [30, 127] width 22 height 22
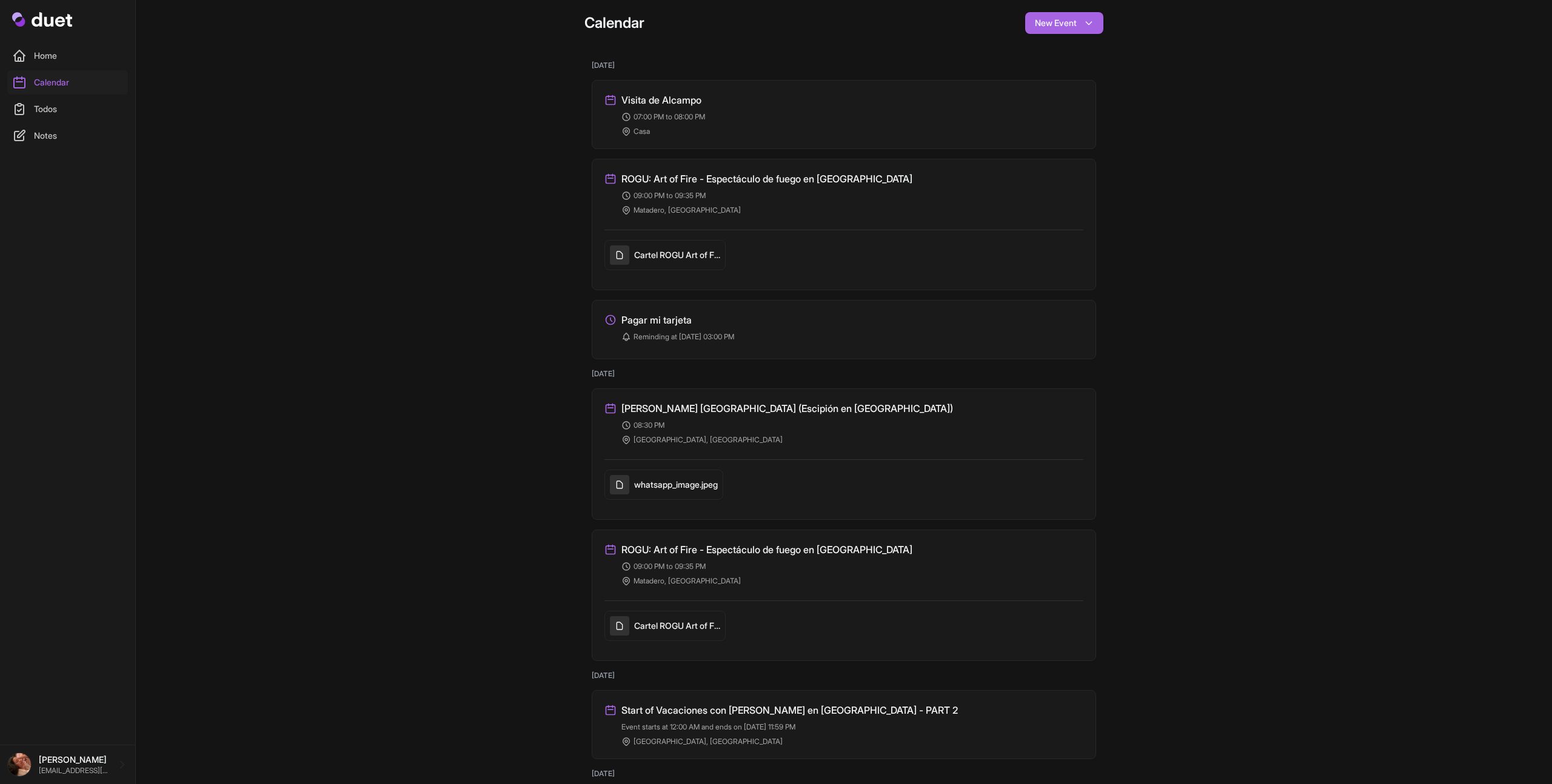
click at [68, 102] on link "Todos" at bounding box center [67, 108] width 121 height 24
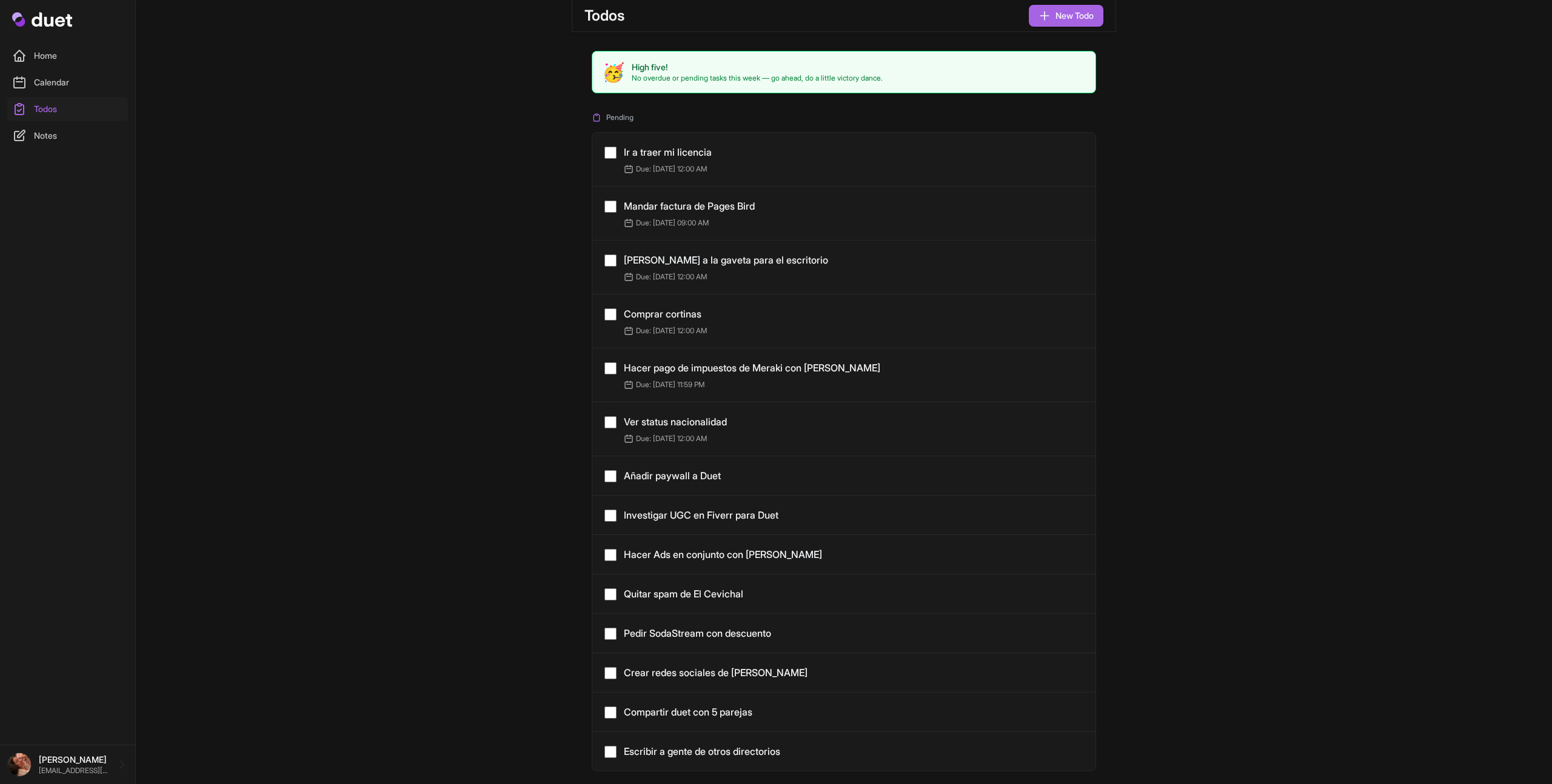
scroll to position [10, 0]
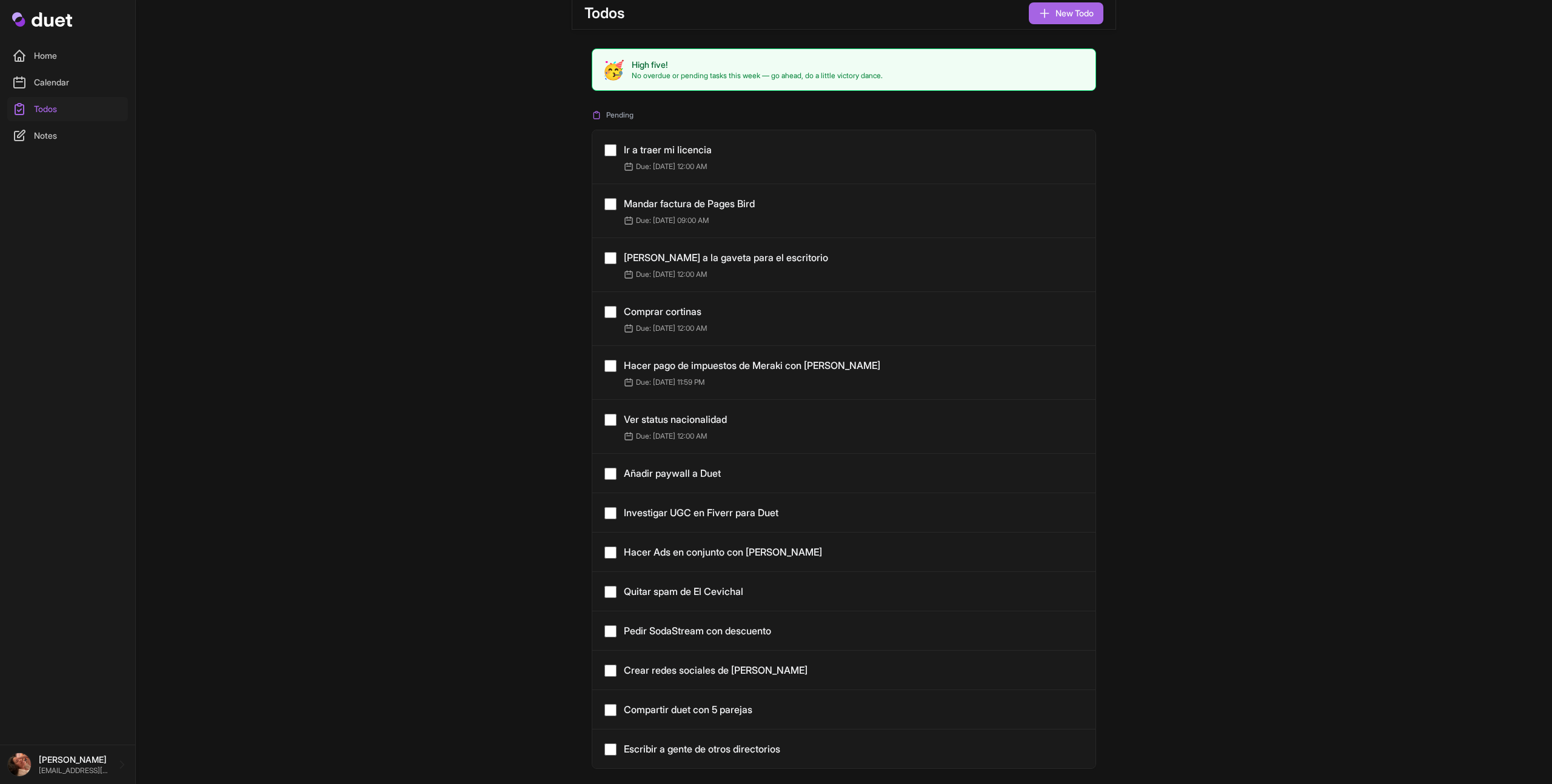
click at [62, 136] on link "Notes" at bounding box center [67, 136] width 121 height 24
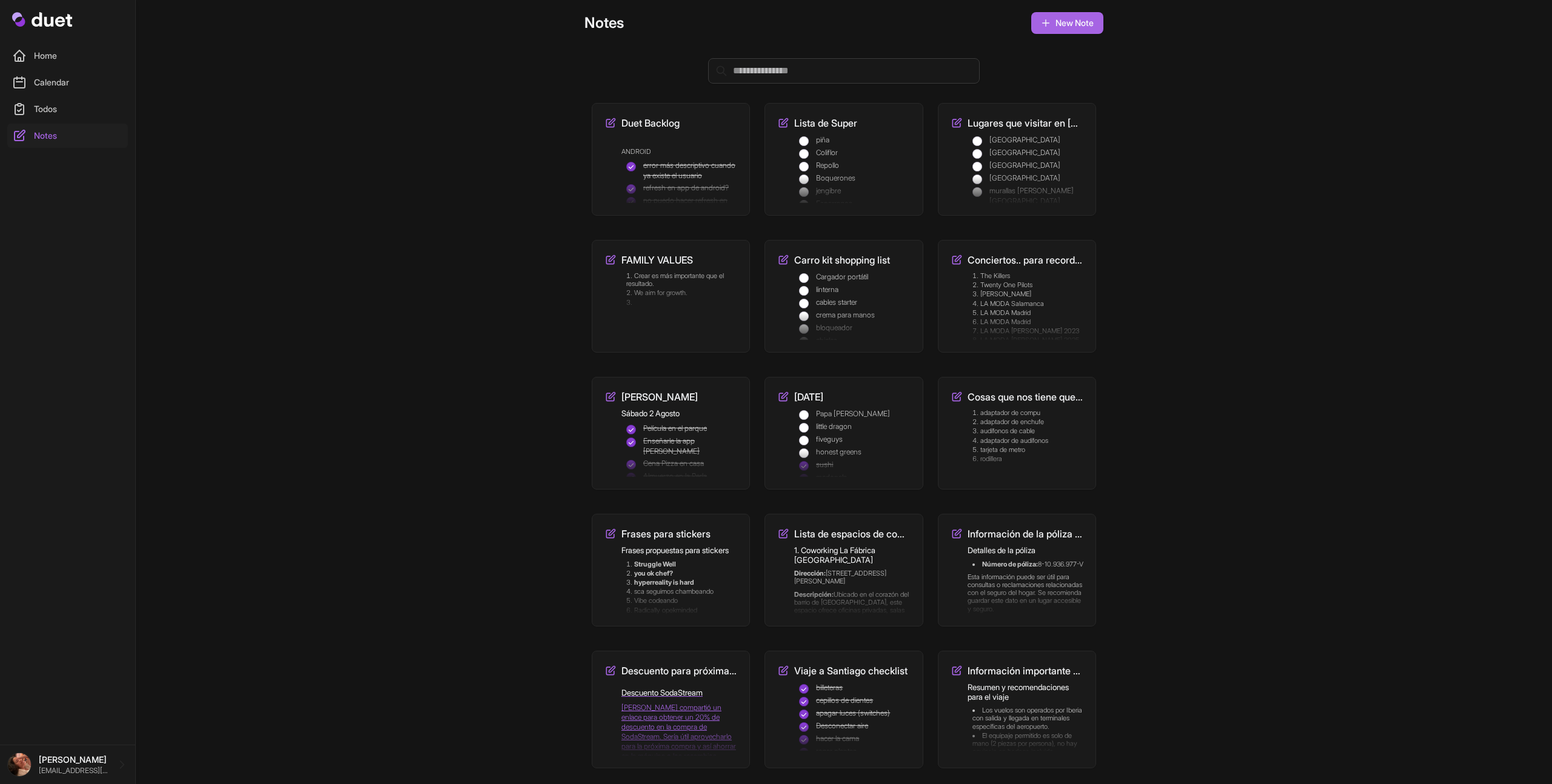
click at [48, 56] on link "Home" at bounding box center [67, 55] width 121 height 24
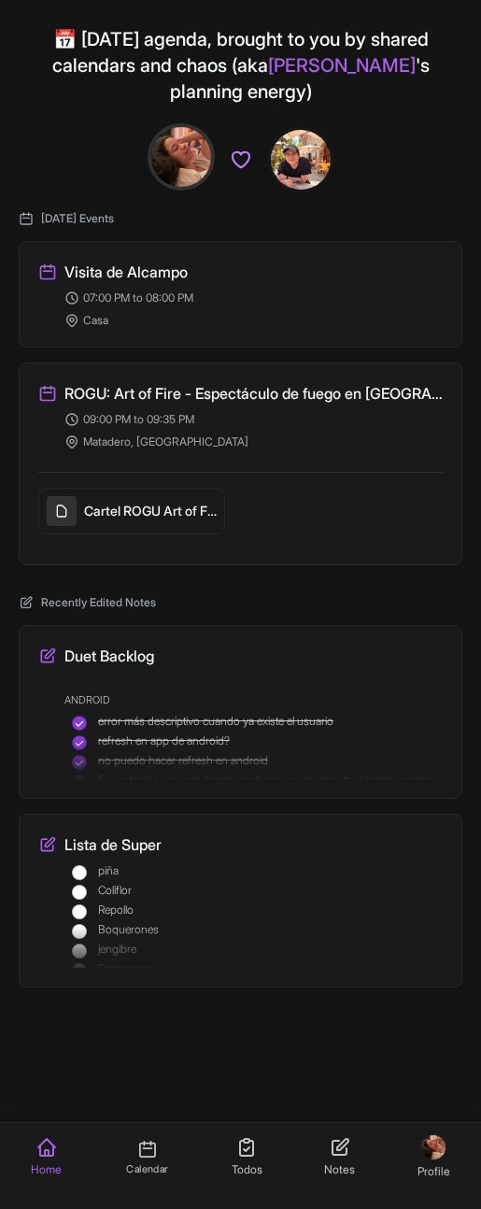
click at [119, 686] on link "Calendar" at bounding box center [146, 1166] width 75 height 74
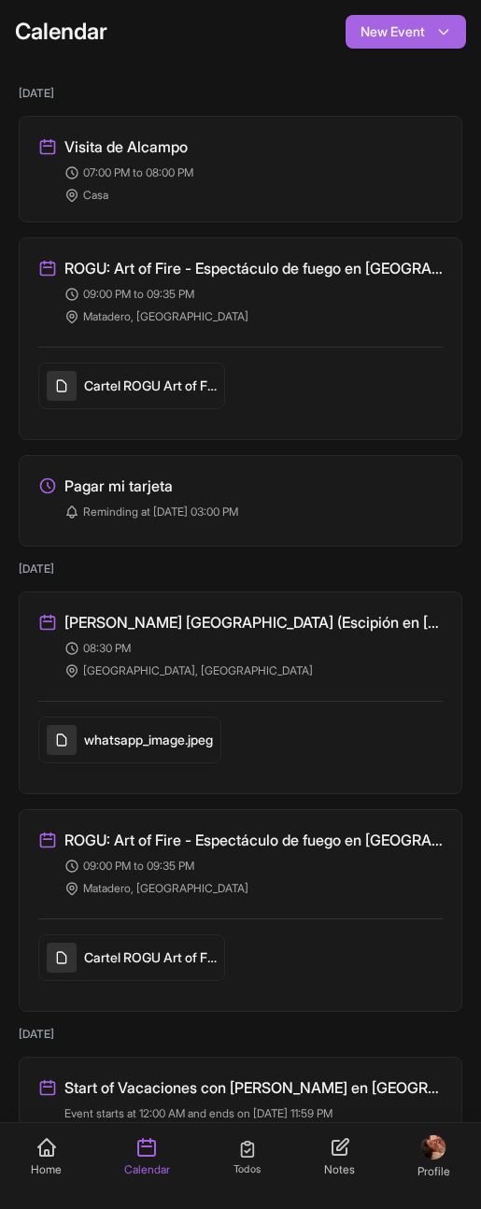
click at [237, 686] on icon at bounding box center [247, 1149] width 21 height 21
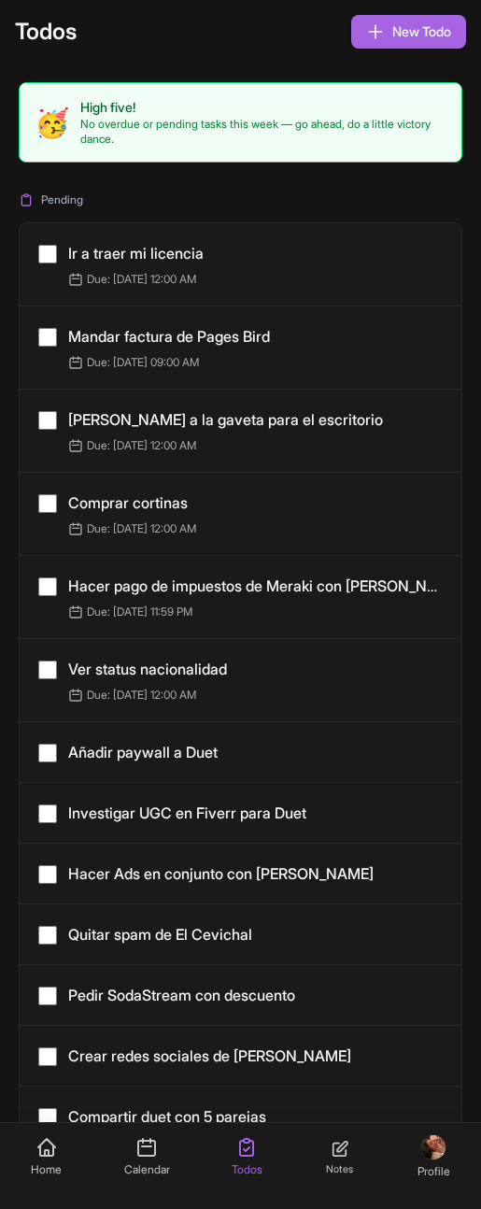
click at [339, 686] on icon at bounding box center [340, 1149] width 21 height 21
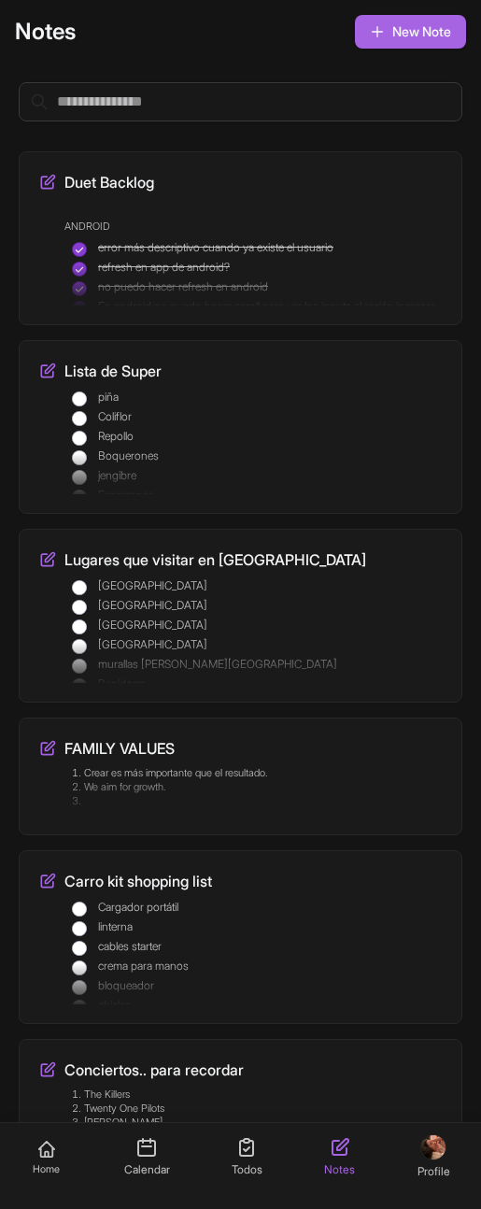
click at [43, 686] on icon at bounding box center [46, 1149] width 15 height 15
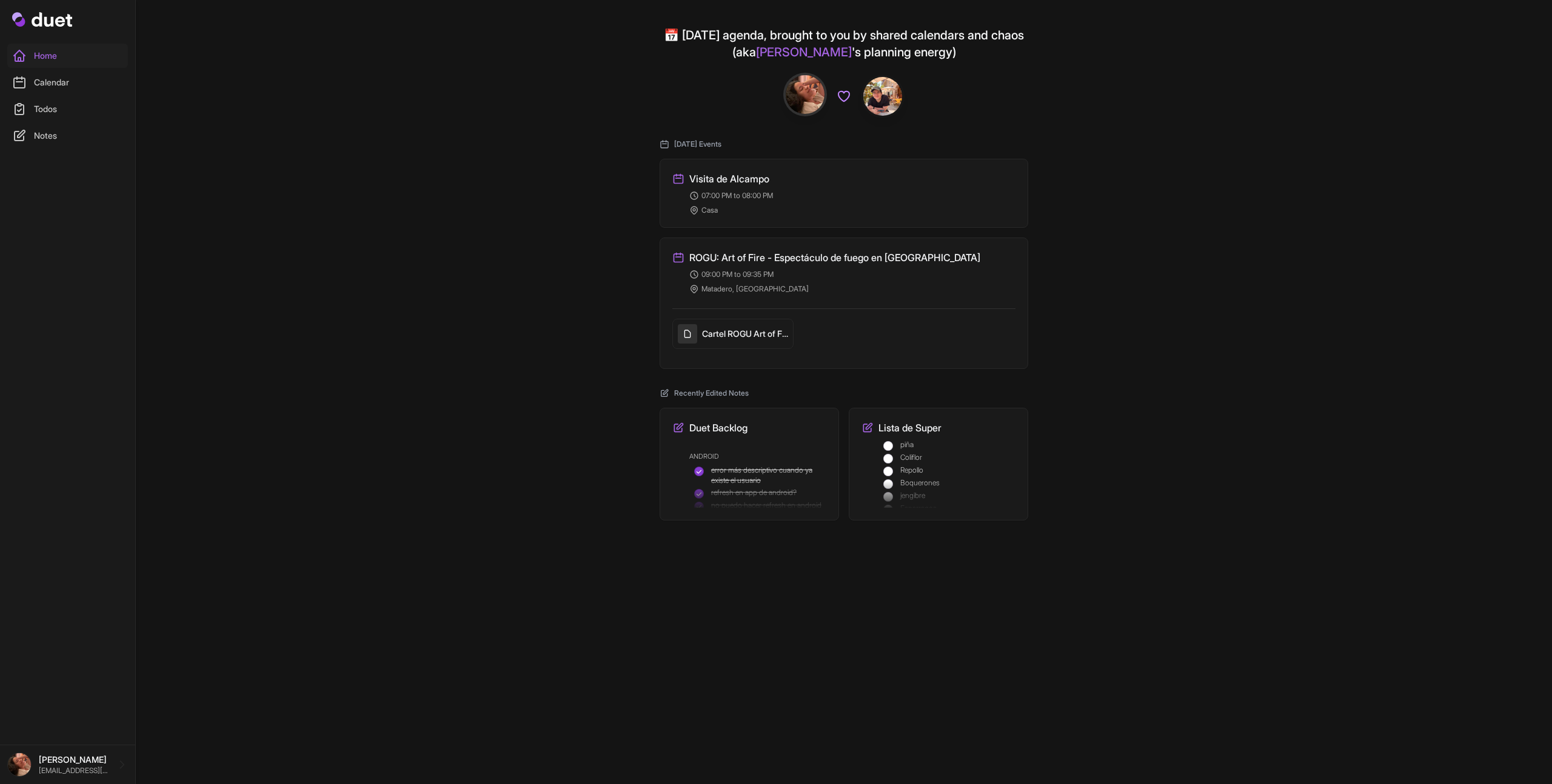
click at [739, 329] on h5 "Cartel ROGU Art of Fire Agosto 2025" at bounding box center [745, 333] width 86 height 12
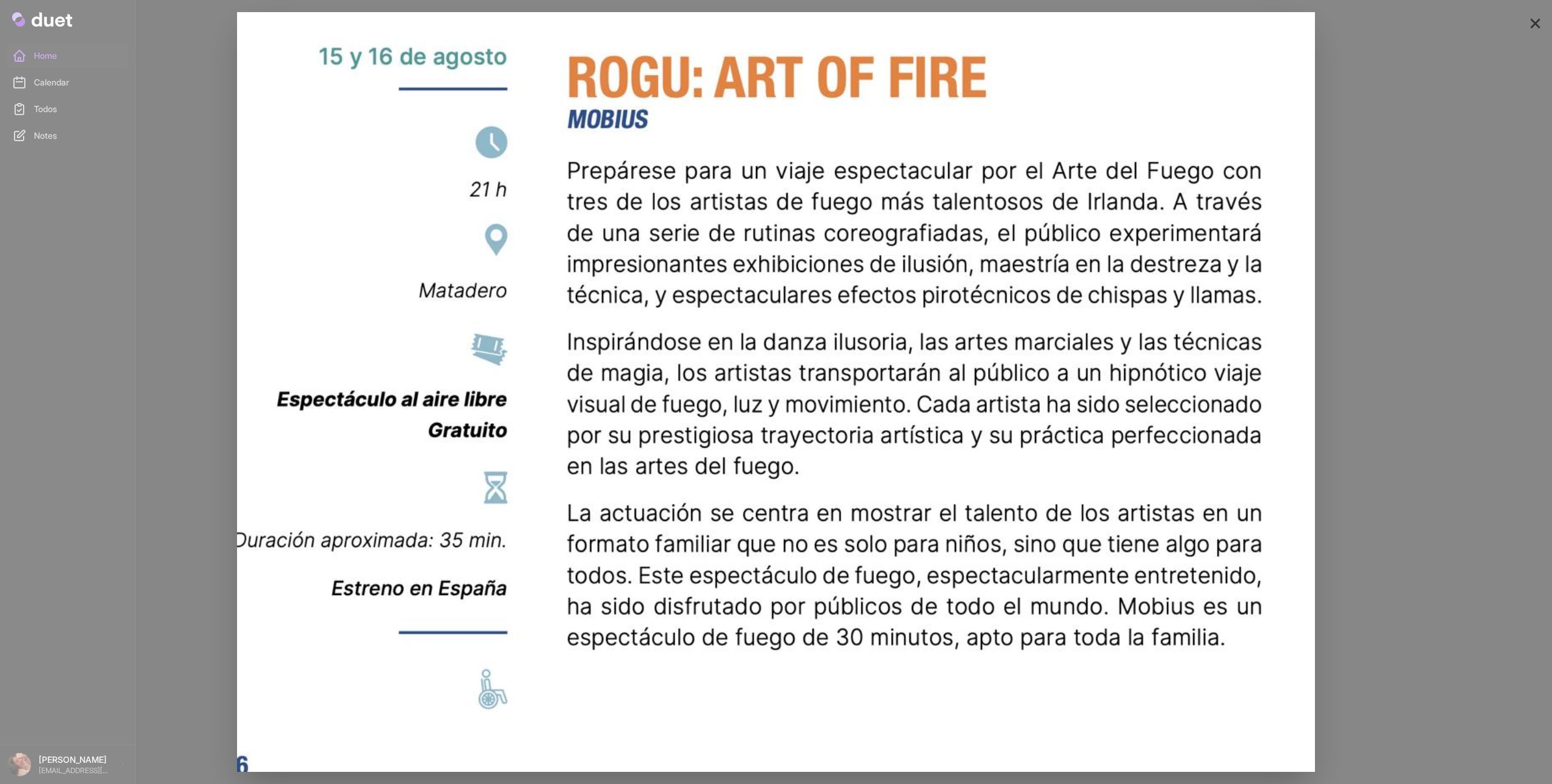
click at [904, 78] on div "×" at bounding box center [776, 392] width 1552 height 784
click at [904, 30] on div "×" at bounding box center [776, 392] width 1552 height 784
click at [904, 23] on button "×" at bounding box center [1534, 21] width 14 height 24
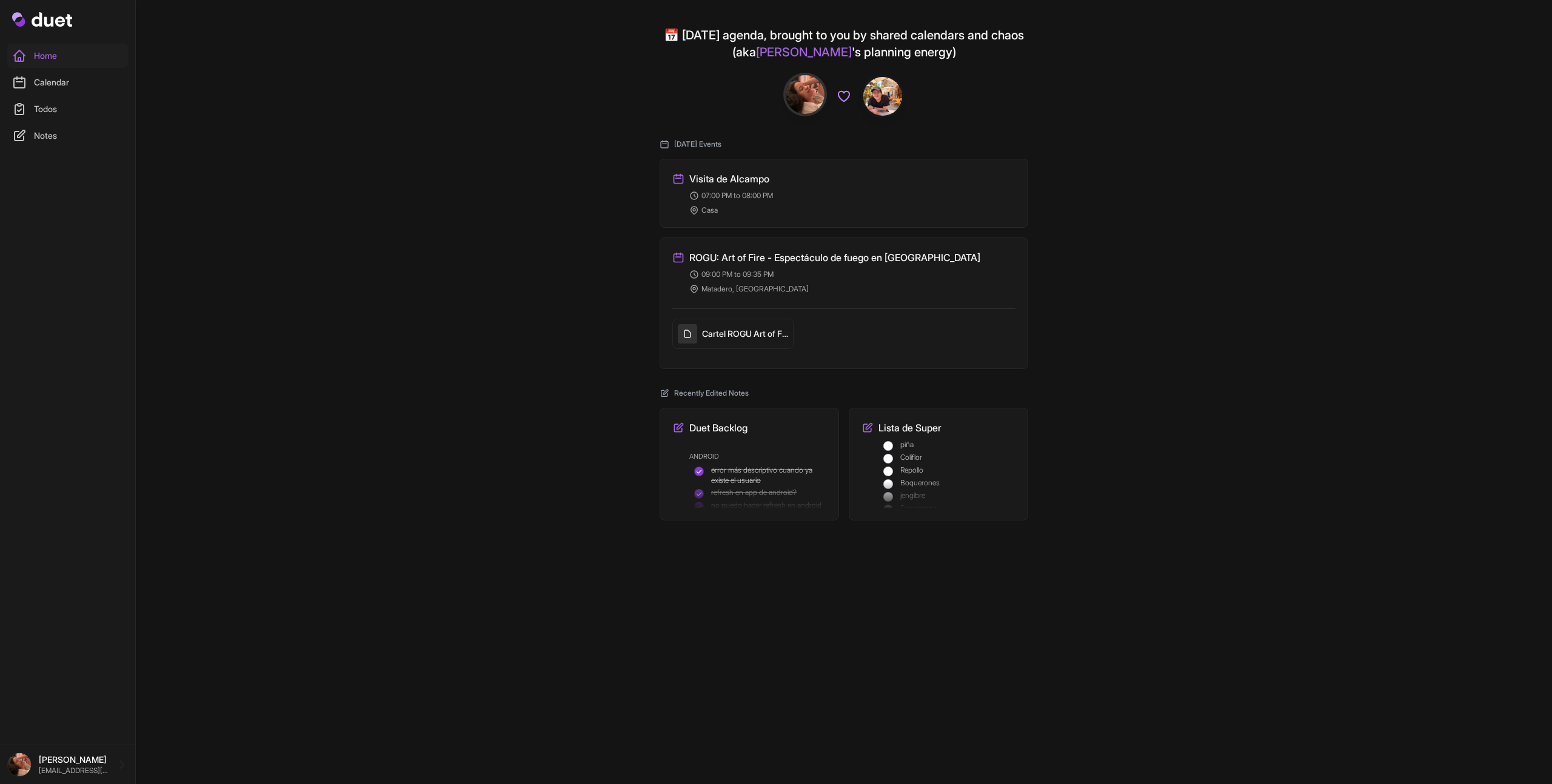
click at [51, 88] on link "Calendar" at bounding box center [67, 82] width 121 height 24
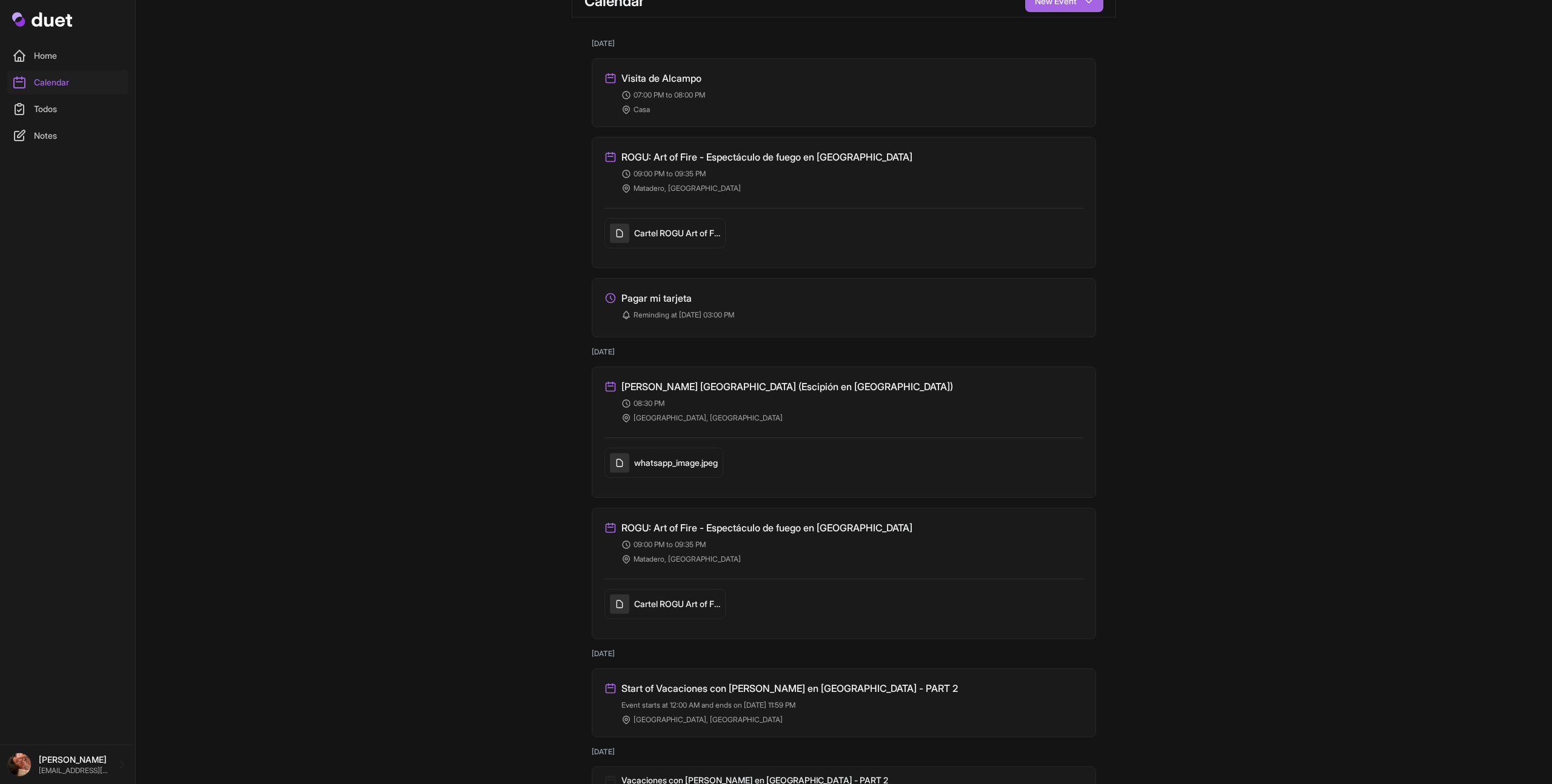
scroll to position [23, 0]
click at [43, 57] on link "Home" at bounding box center [67, 55] width 121 height 24
